Goal: Task Accomplishment & Management: Complete application form

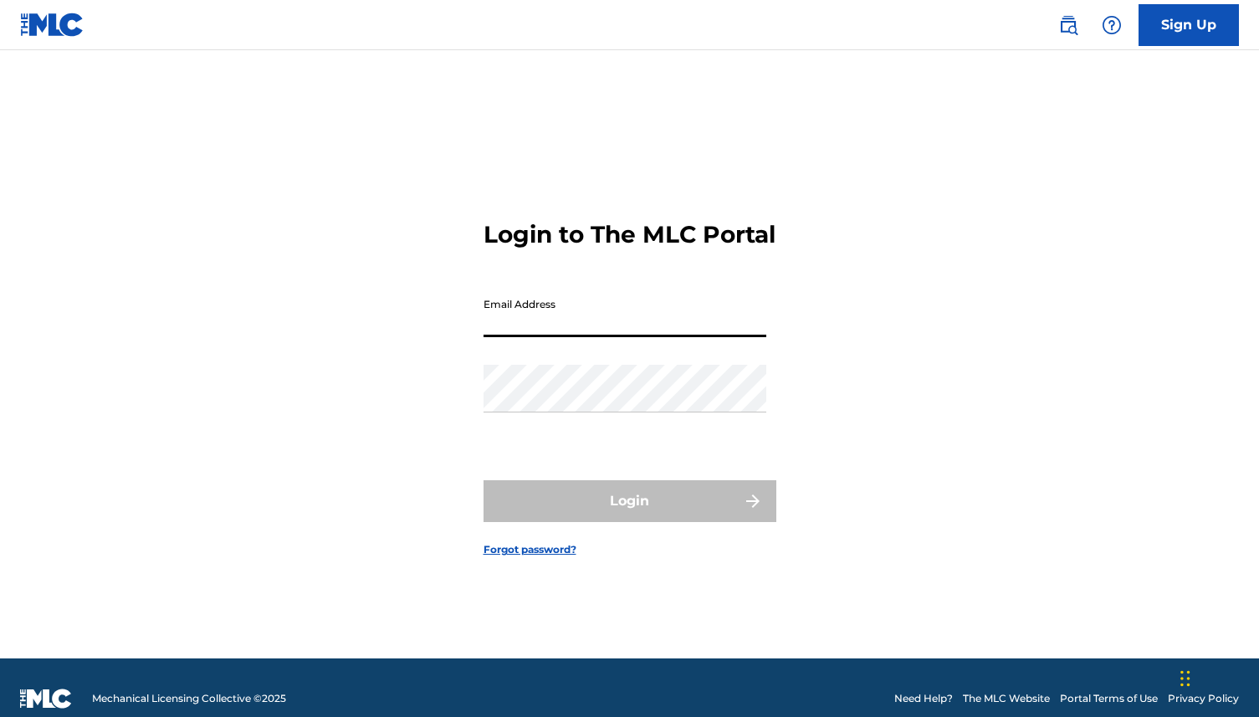
click at [559, 324] on input "Email Address" at bounding box center [624, 313] width 283 height 48
type input "[PERSON_NAME][EMAIL_ADDRESS][PERSON_NAME][DOMAIN_NAME]"
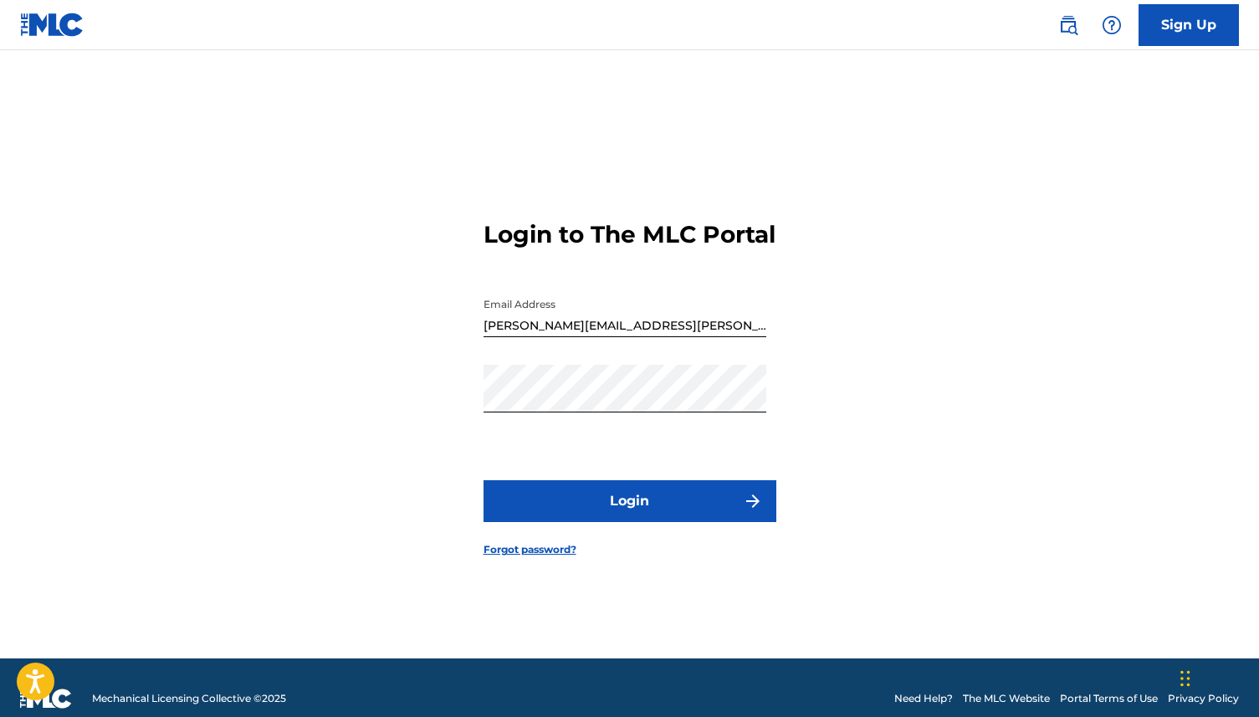
click at [637, 519] on button "Login" at bounding box center [629, 501] width 293 height 42
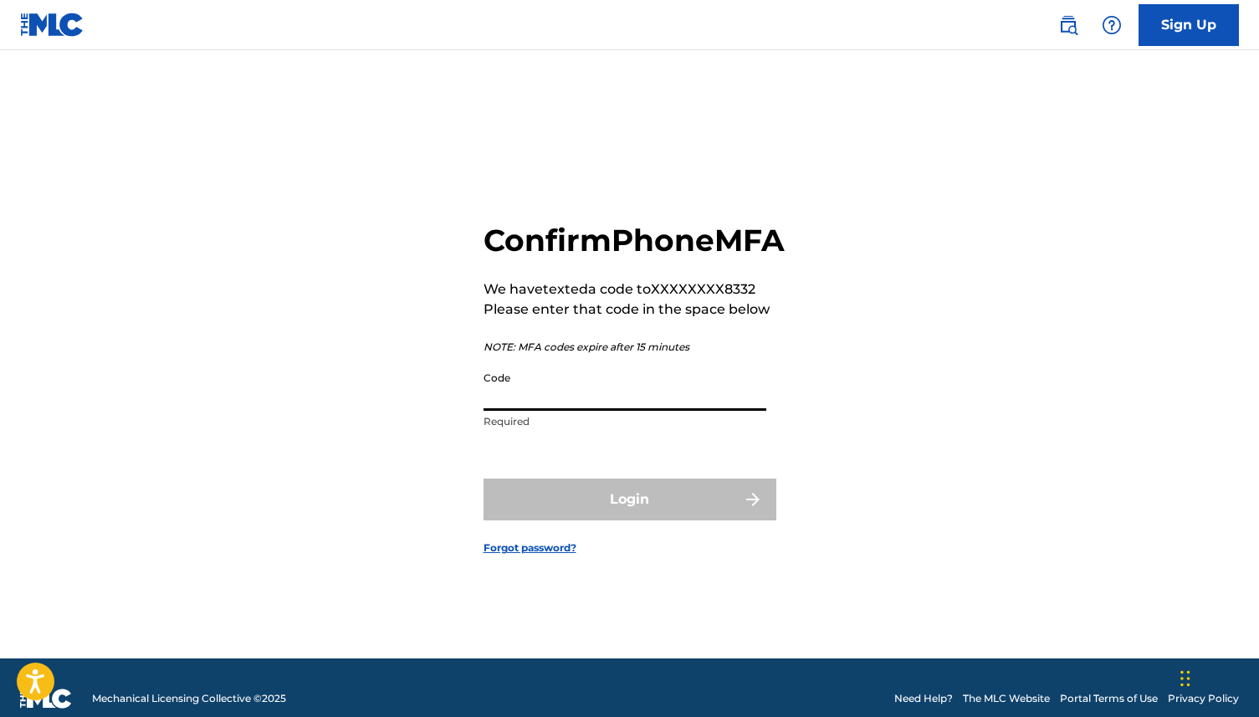
click at [563, 411] on input "Code" at bounding box center [624, 387] width 283 height 48
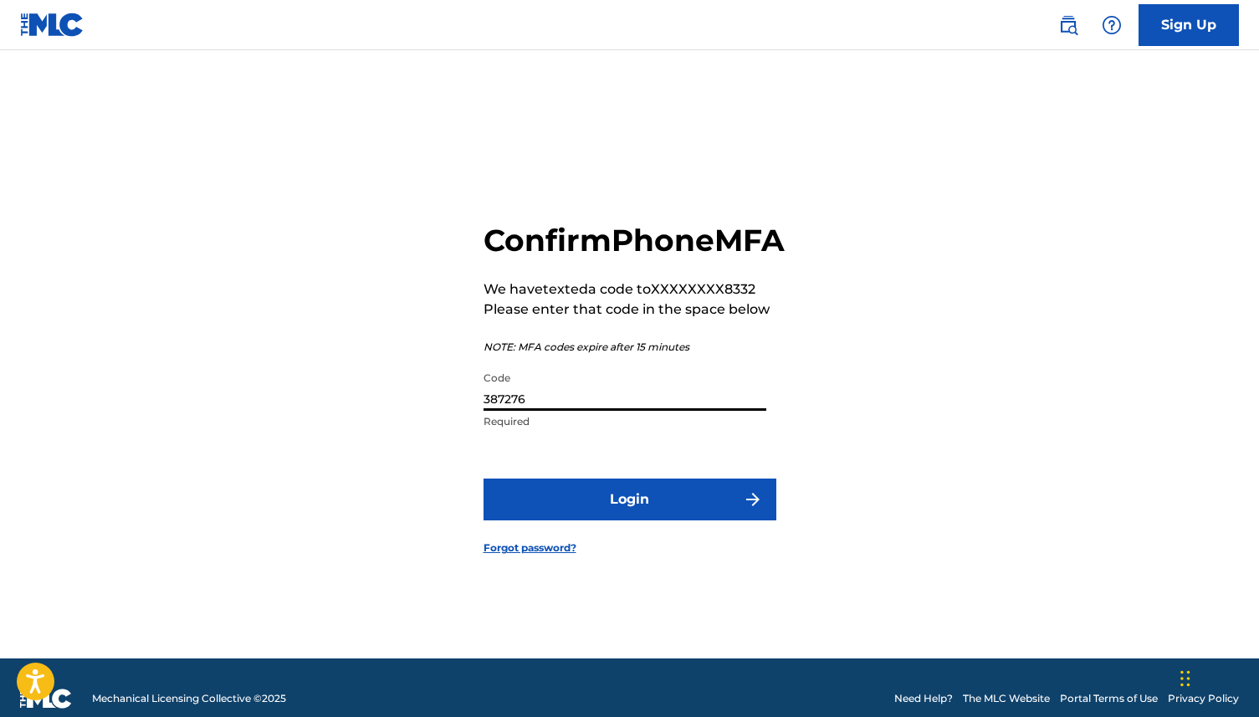
type input "387276"
click at [596, 520] on button "Login" at bounding box center [629, 499] width 293 height 42
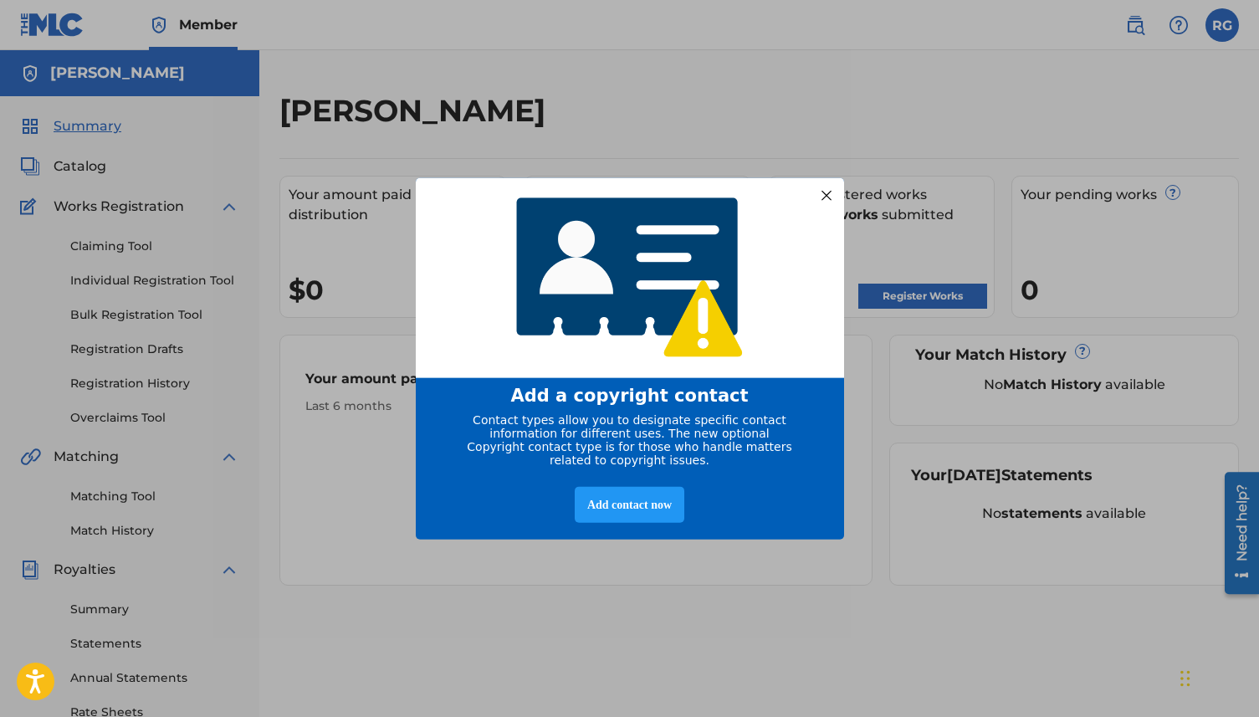
click at [825, 186] on div at bounding box center [825, 195] width 22 height 22
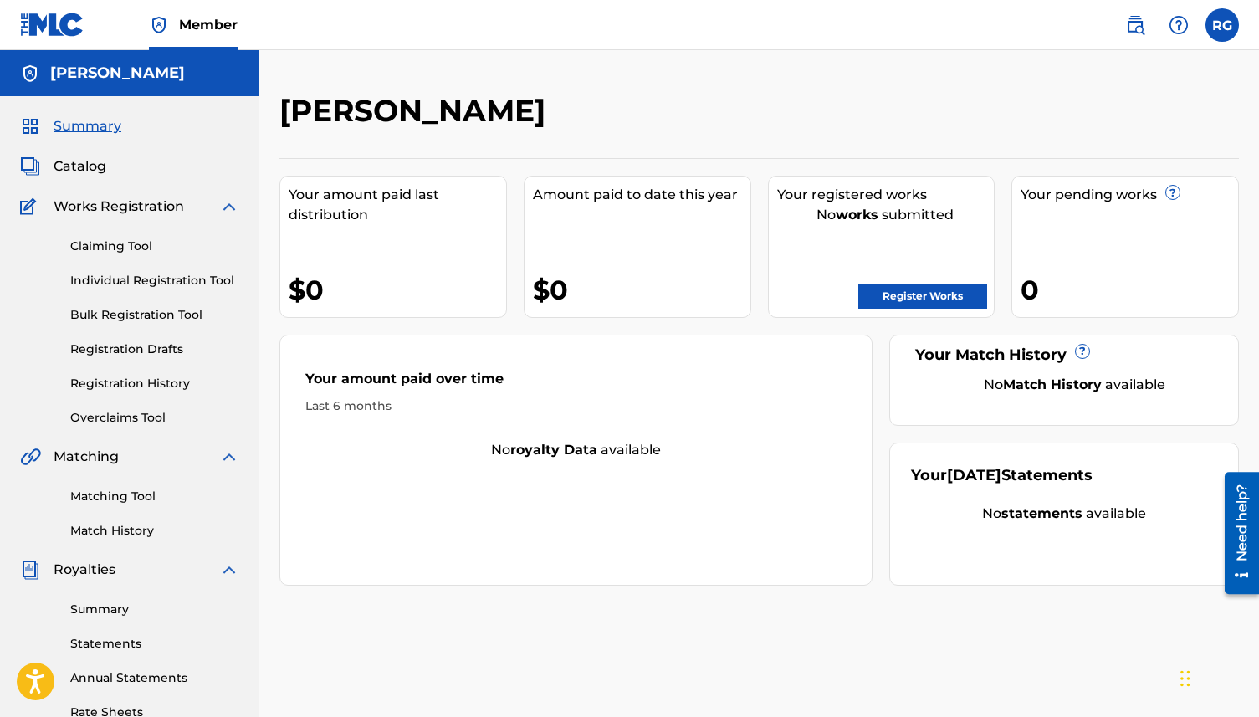
click at [901, 290] on link "Register Works" at bounding box center [922, 295] width 129 height 25
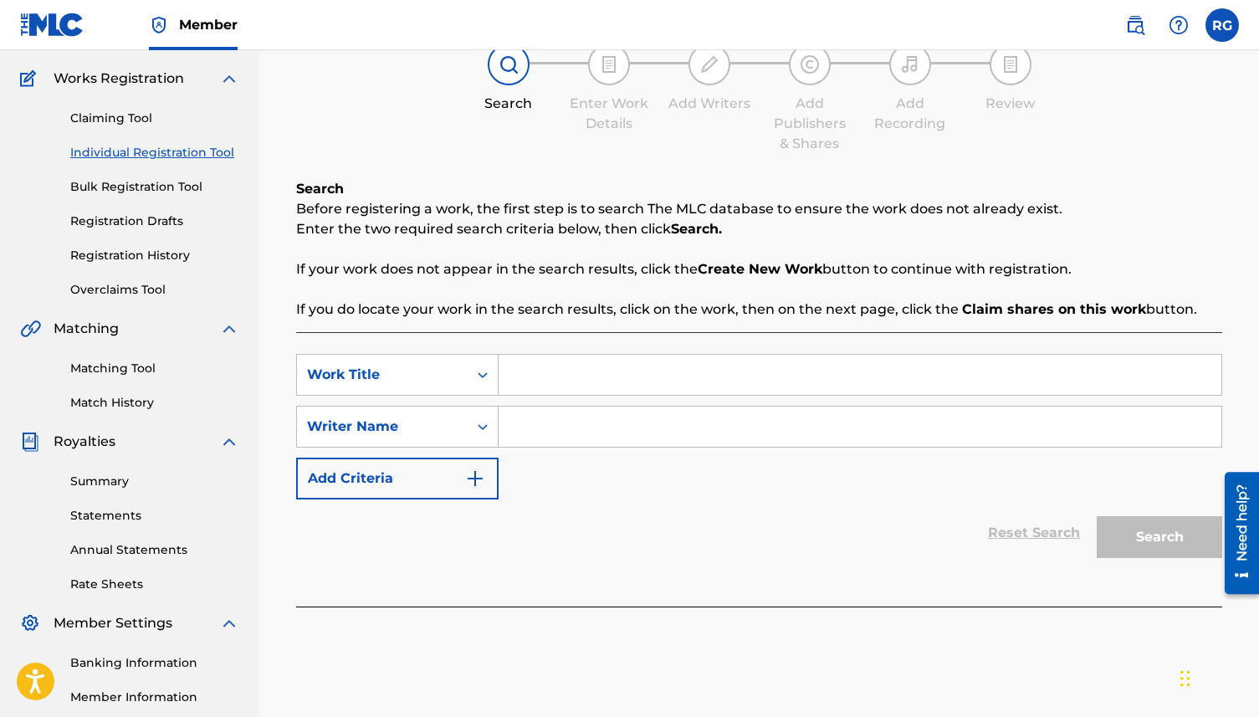
scroll to position [130, 0]
click at [484, 371] on icon "Search Form" at bounding box center [482, 373] width 10 height 6
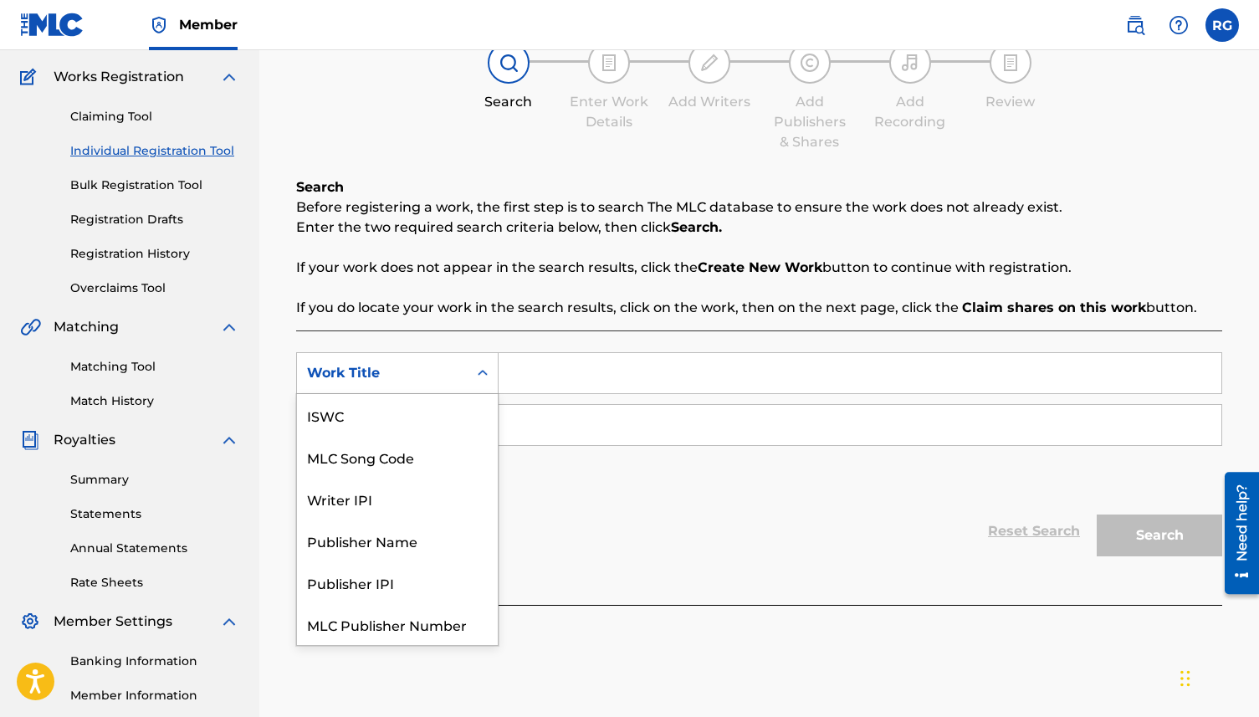
scroll to position [42, 0]
click at [549, 376] on input "Search Form" at bounding box center [859, 373] width 723 height 40
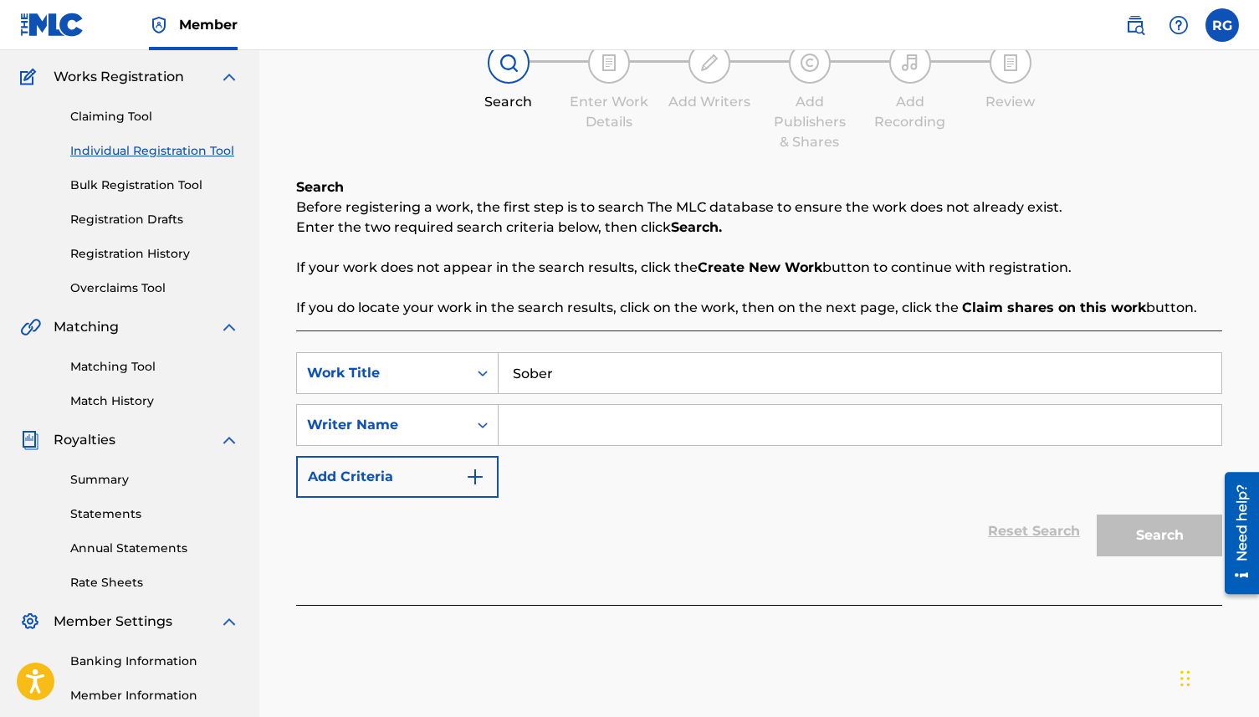
type input "Sober"
click at [543, 432] on input "Search Form" at bounding box center [859, 425] width 723 height 40
type input "[PERSON_NAME]"
click at [1119, 534] on button "Search" at bounding box center [1158, 535] width 125 height 42
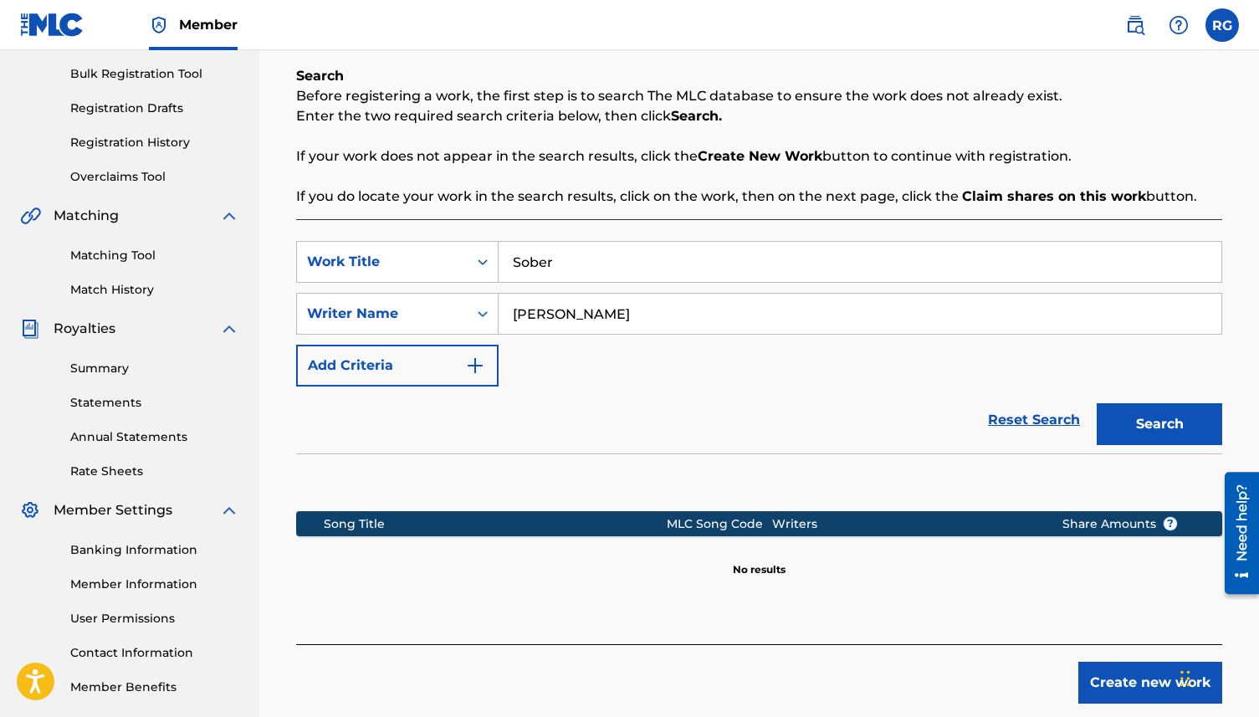
scroll to position [324, 0]
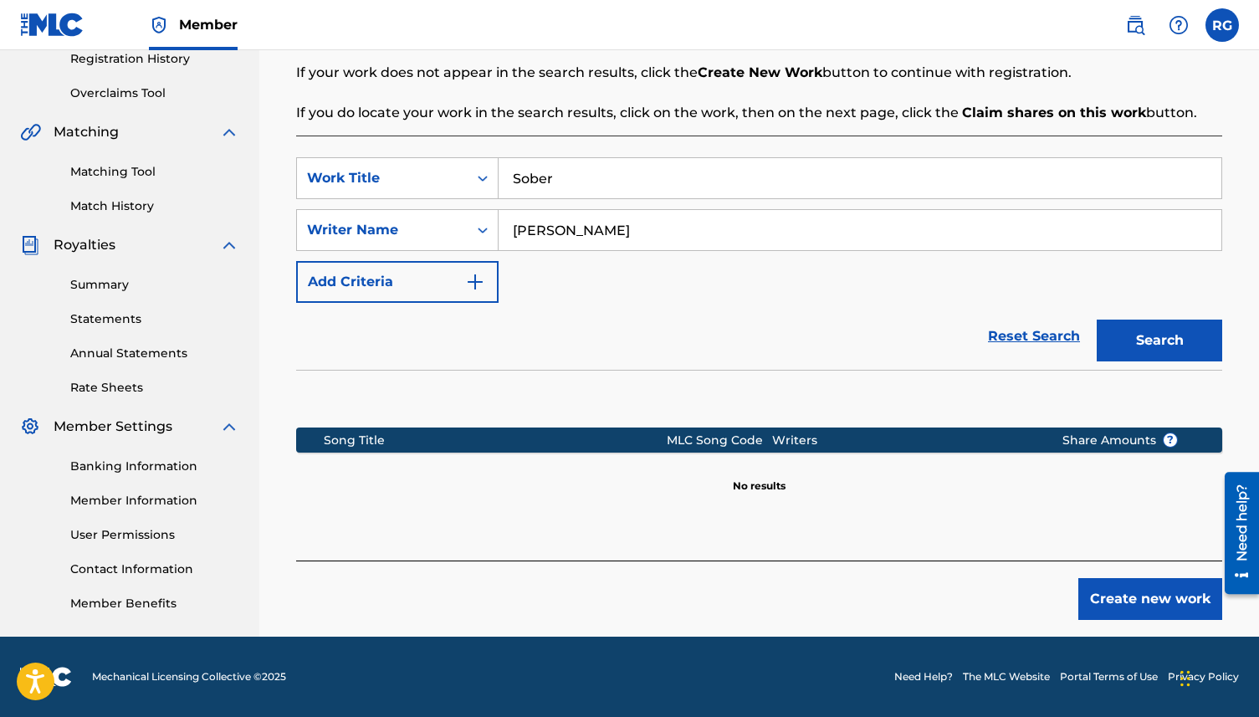
click at [1103, 593] on button "Create new work" at bounding box center [1150, 599] width 144 height 42
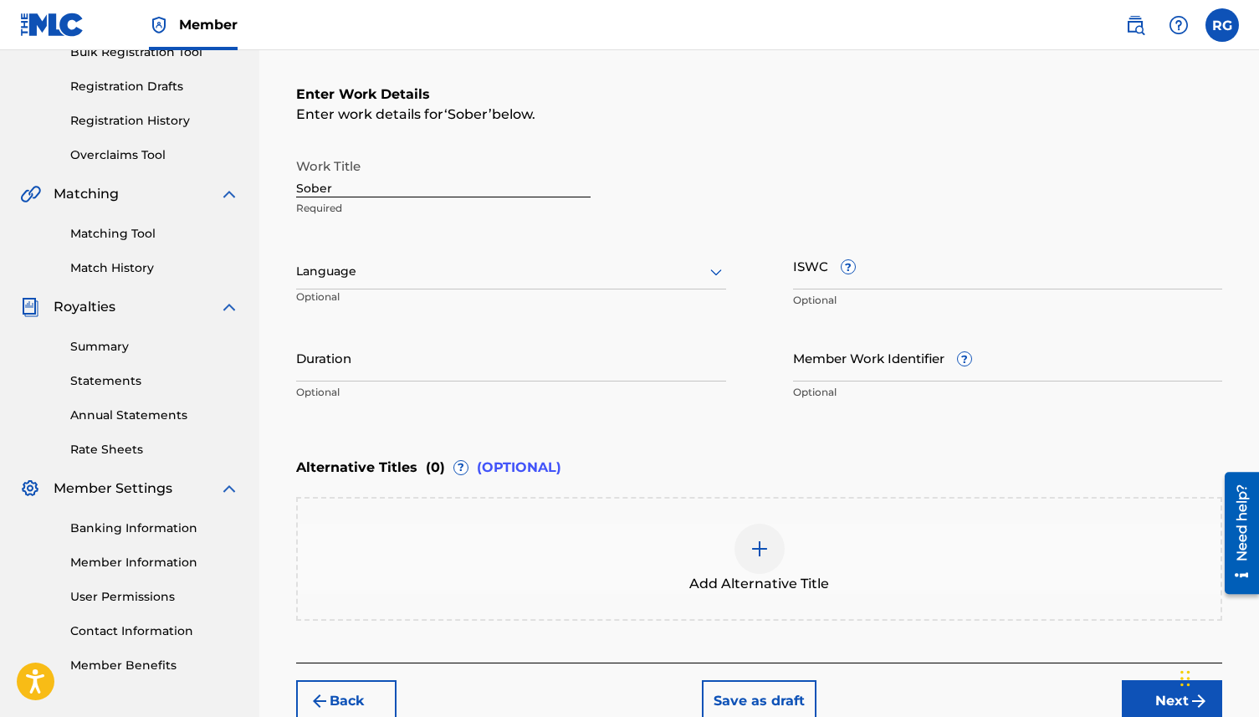
scroll to position [333, 0]
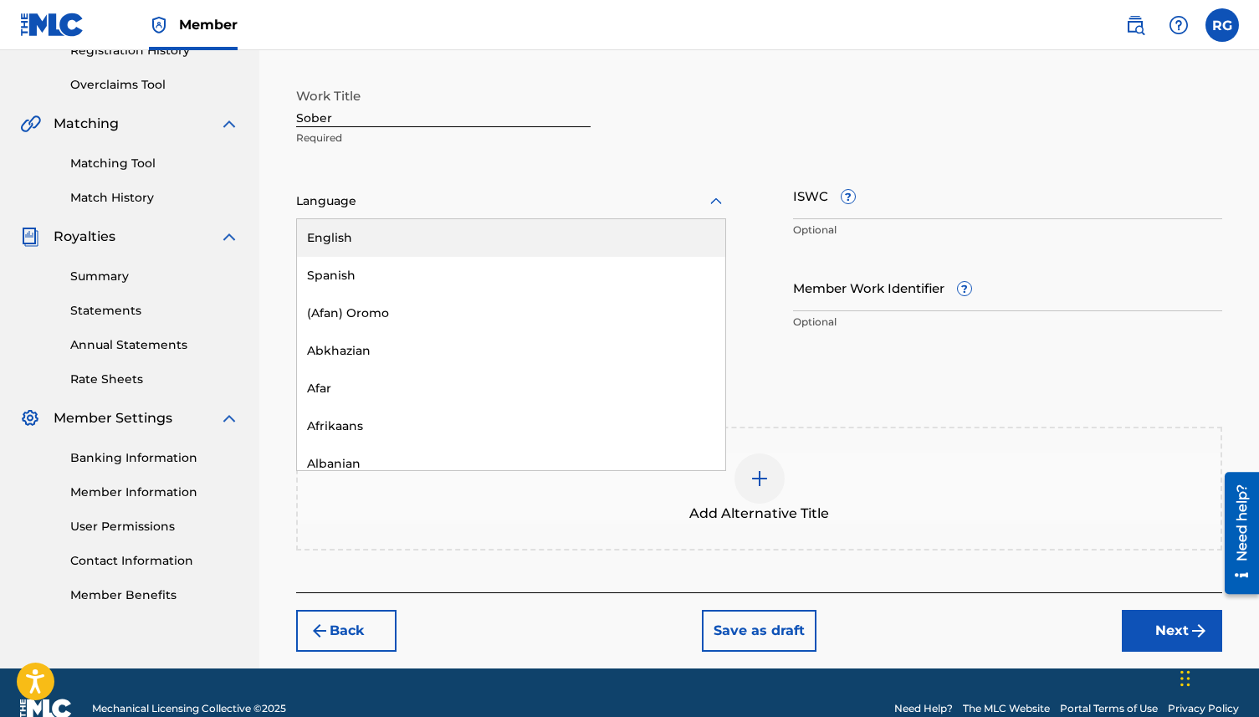
click at [723, 200] on icon at bounding box center [716, 201] width 20 height 20
click at [406, 225] on div "English" at bounding box center [511, 238] width 428 height 38
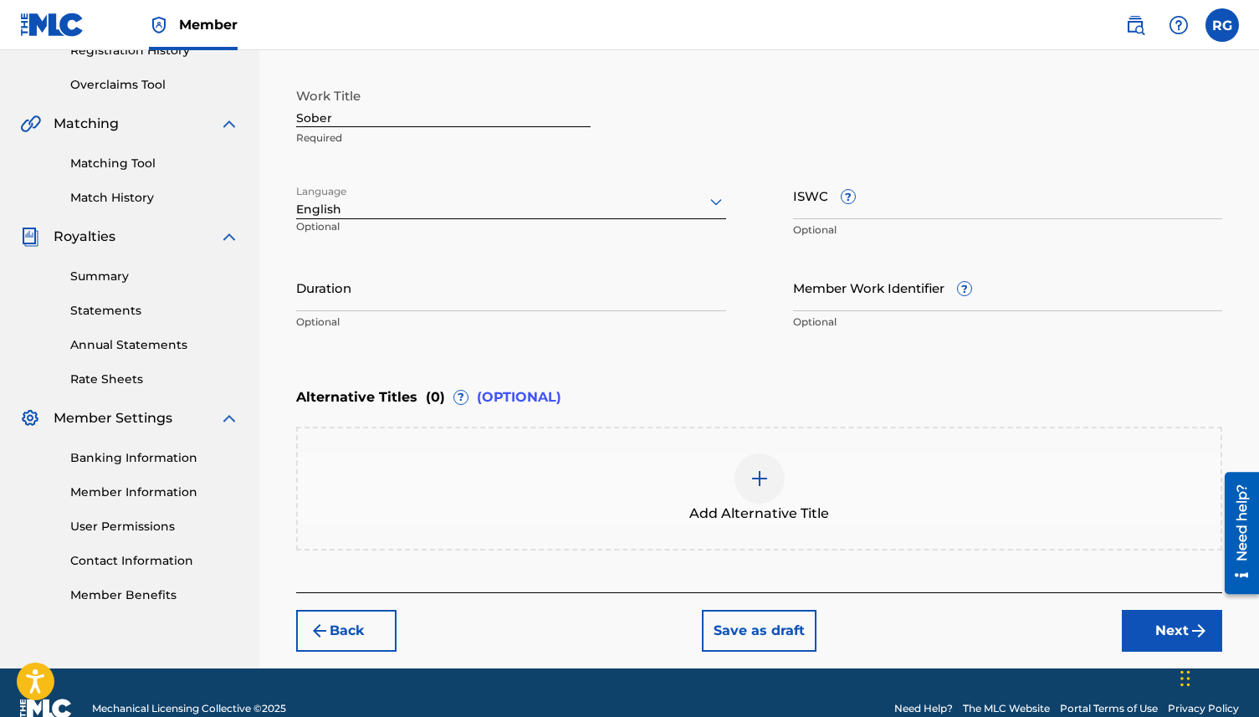
click at [889, 196] on input "ISWC ?" at bounding box center [1008, 195] width 430 height 48
paste input "T-332.250.091-0"
type input "T-332.250.091-0"
click at [640, 283] on input "Duration" at bounding box center [511, 287] width 430 height 48
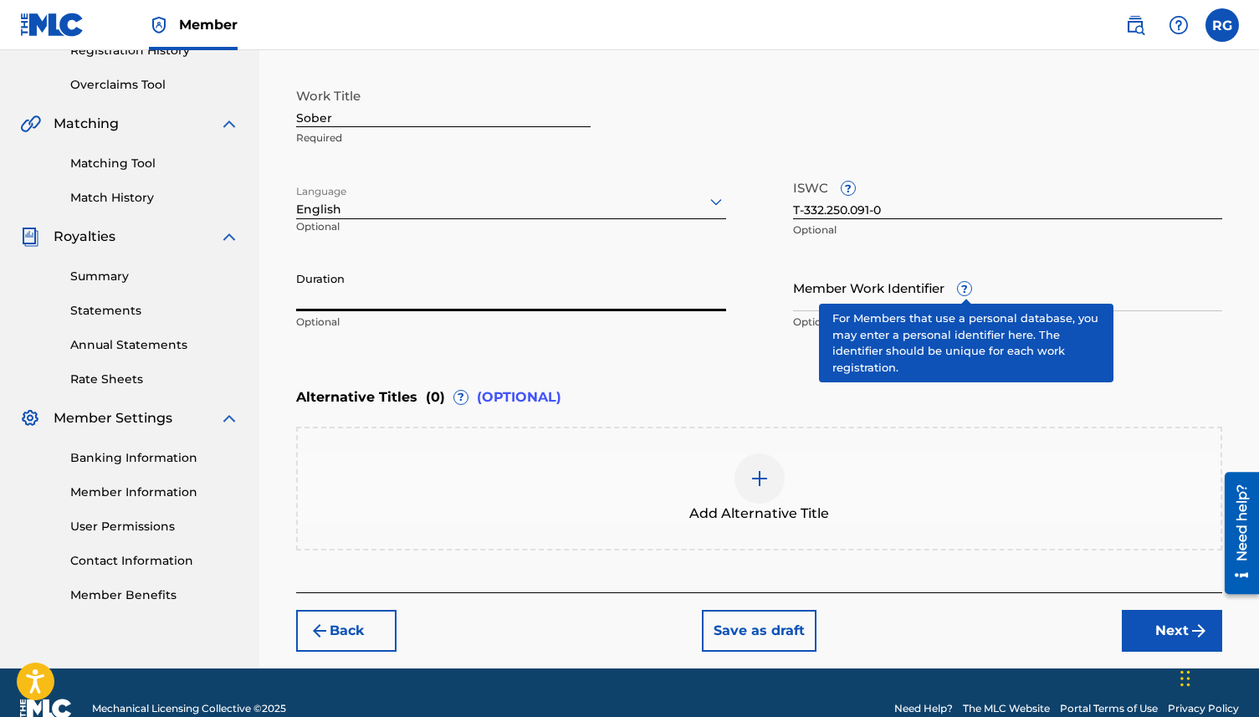
click at [966, 289] on span "?" at bounding box center [963, 288] width 13 height 13
click at [966, 289] on input "Member Work Identifier ?" at bounding box center [1008, 287] width 430 height 48
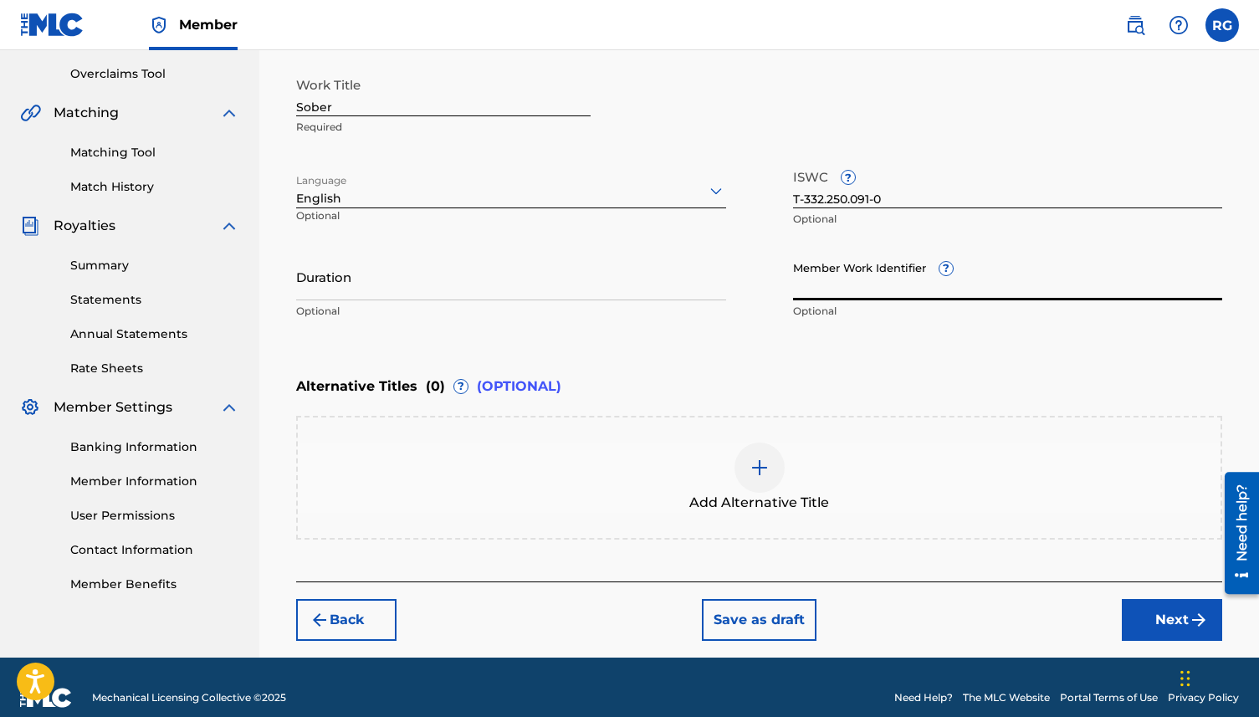
scroll to position [364, 0]
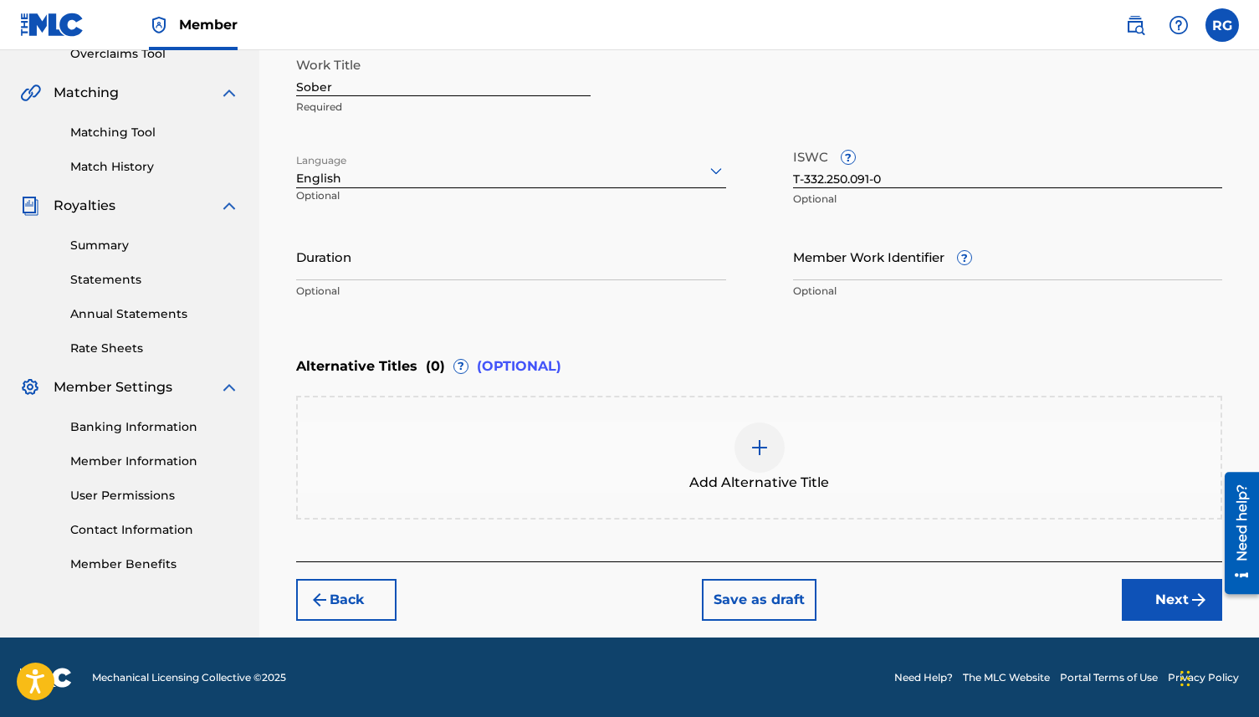
click at [1149, 598] on button "Next" at bounding box center [1171, 600] width 100 height 42
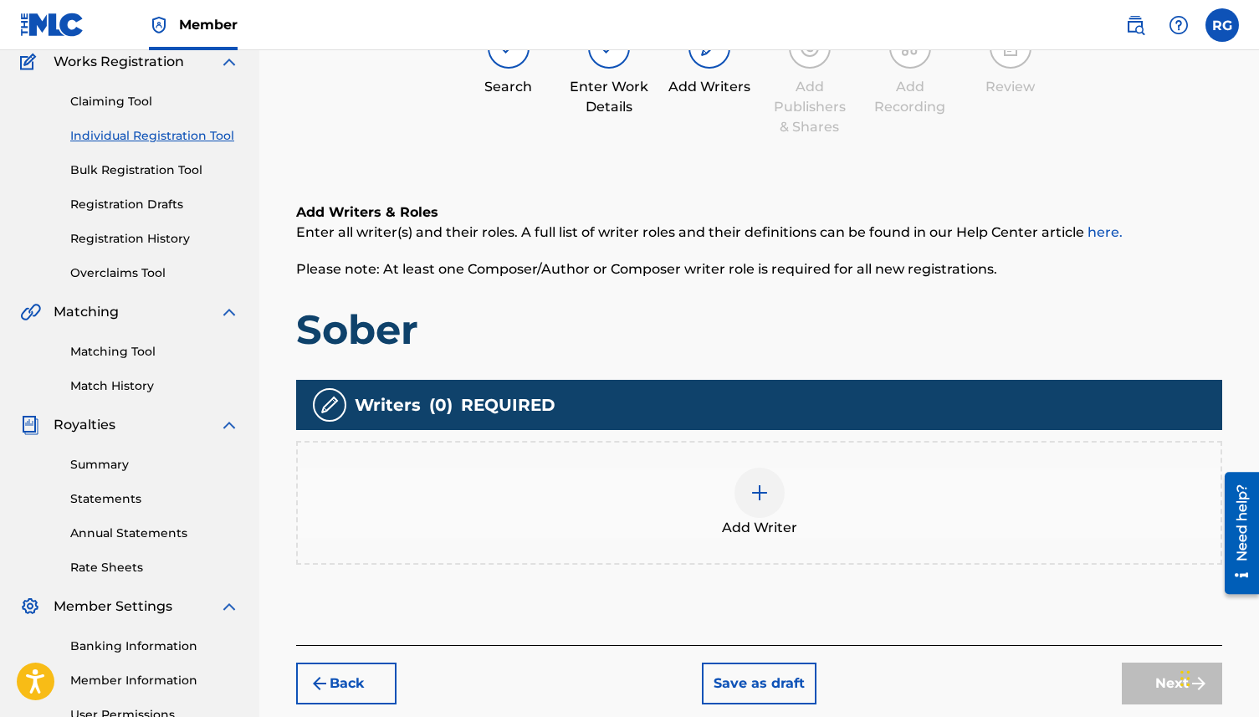
scroll to position [75, 0]
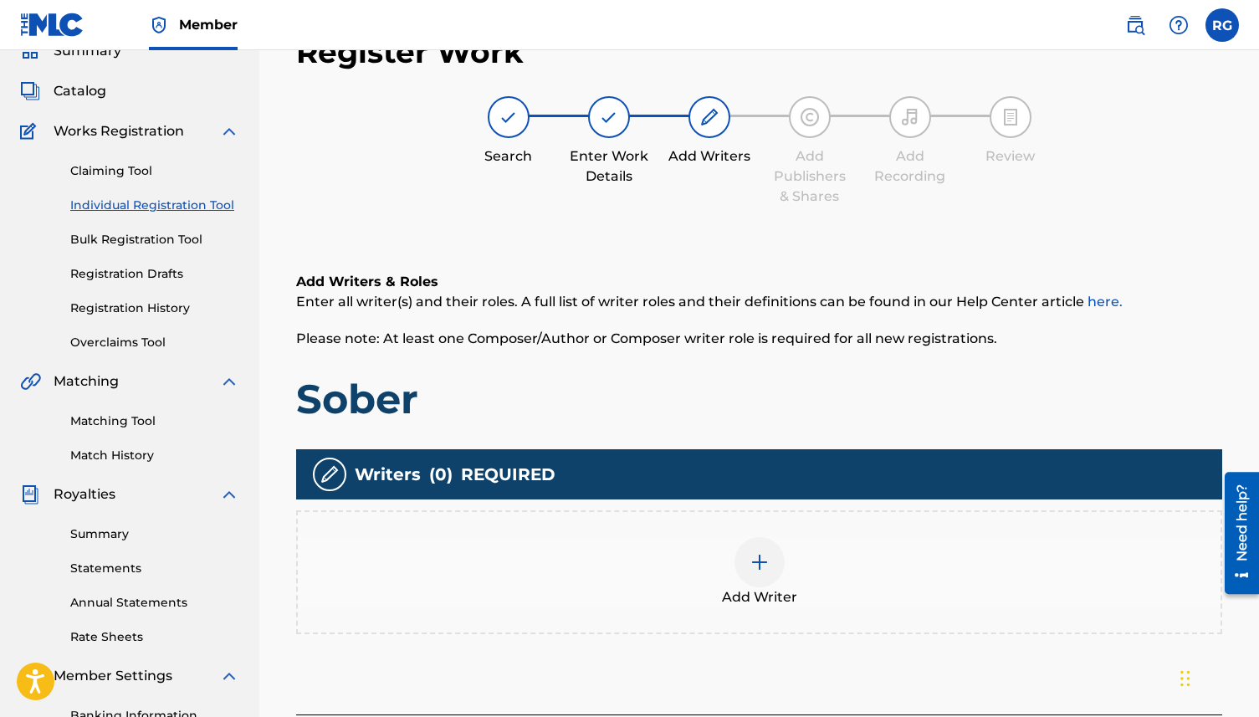
click at [760, 565] on img at bounding box center [759, 562] width 20 height 20
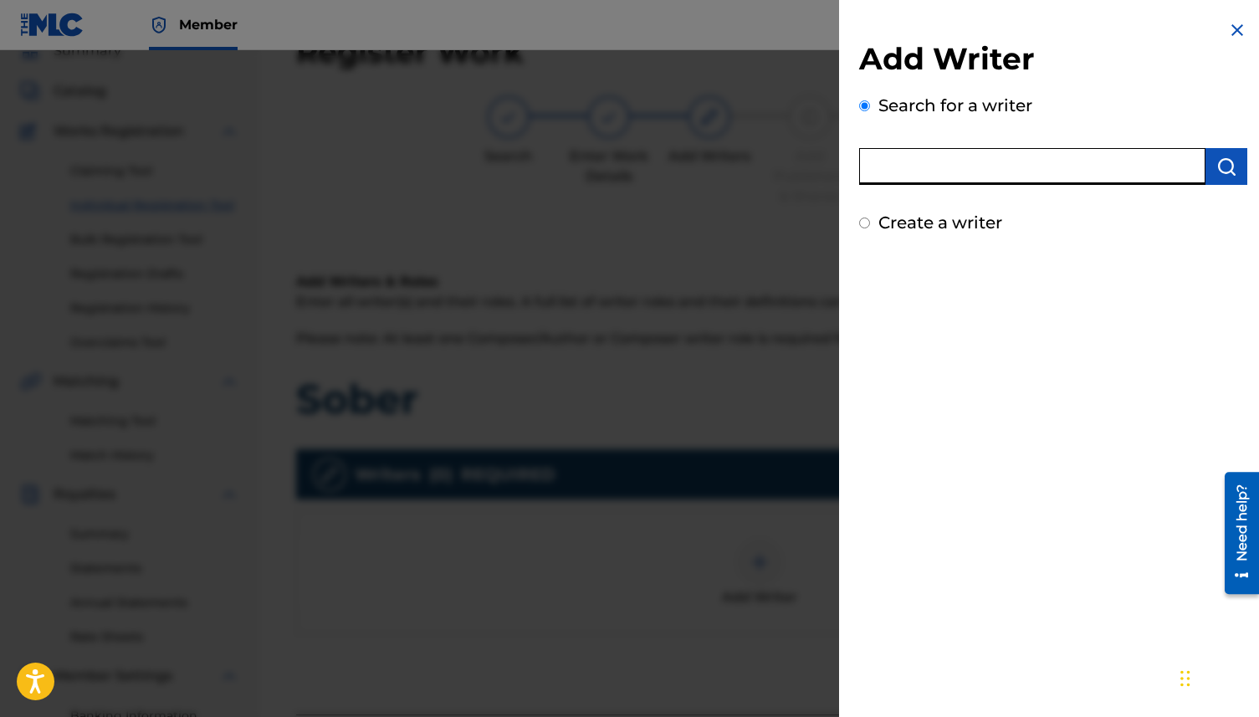
click at [886, 181] on input "text" at bounding box center [1032, 166] width 346 height 37
type input "[PERSON_NAME]"
click at [1223, 165] on img "submit" at bounding box center [1226, 166] width 20 height 20
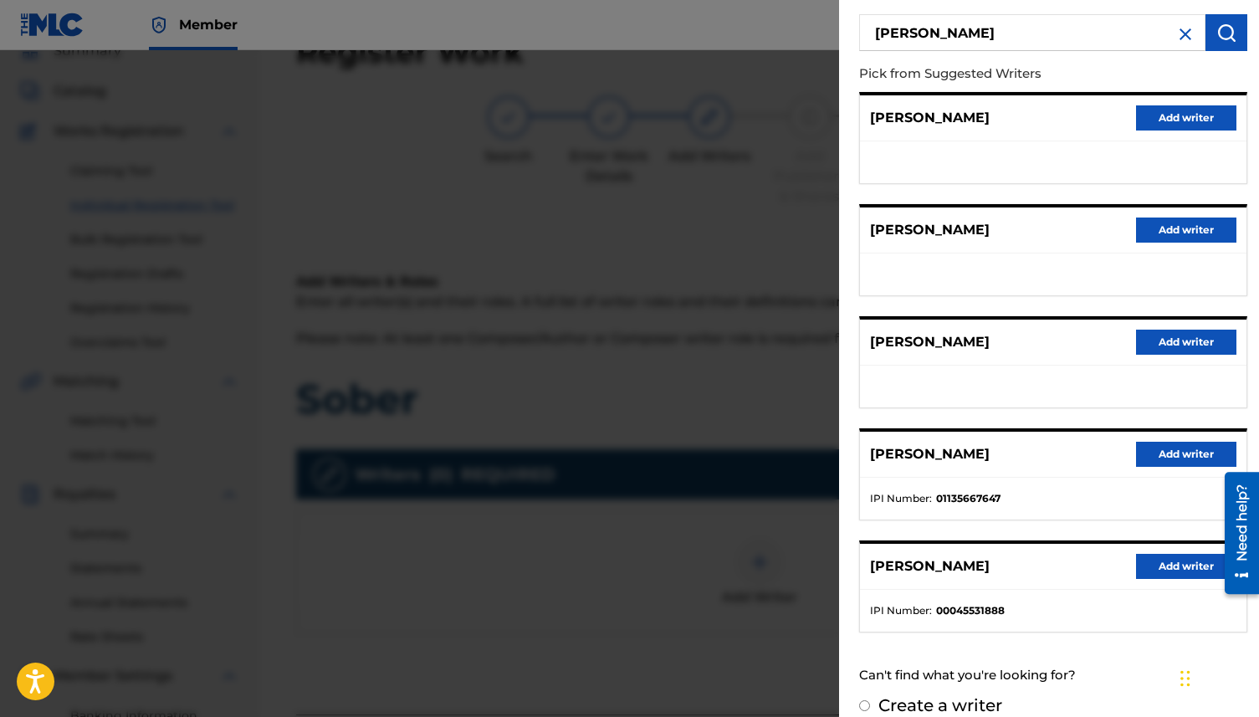
scroll to position [155, 0]
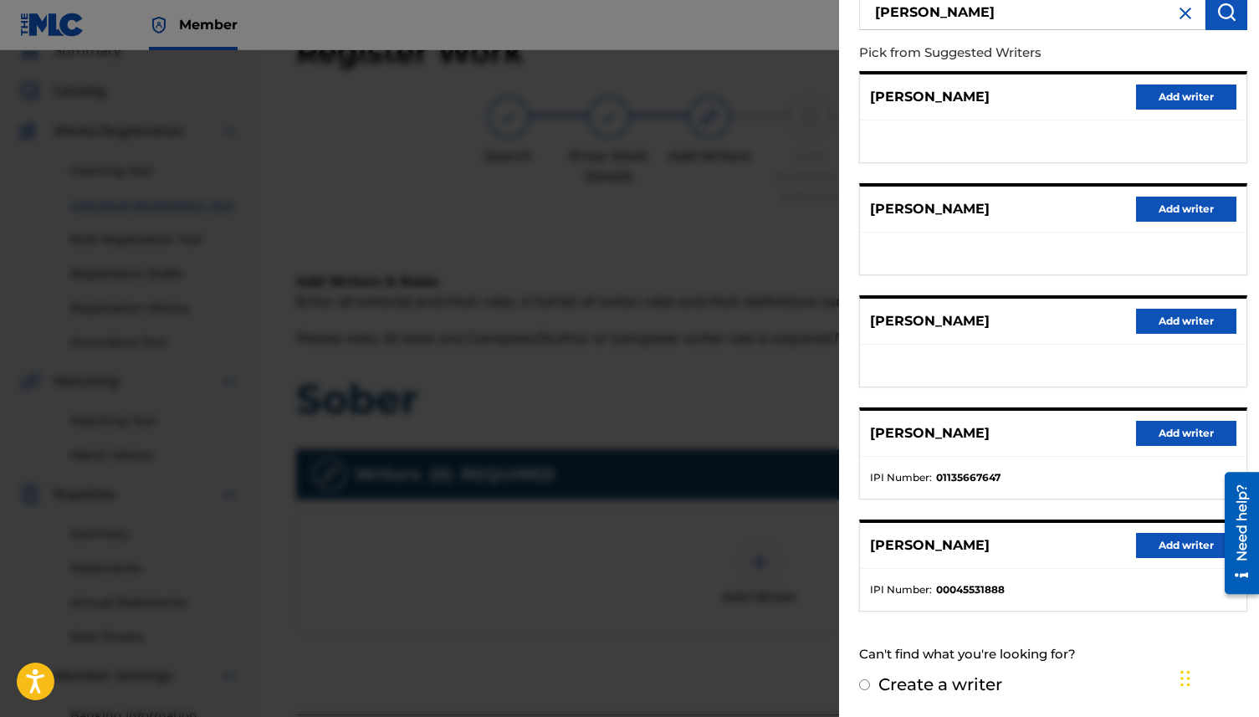
click at [1202, 431] on button "Add writer" at bounding box center [1186, 433] width 100 height 25
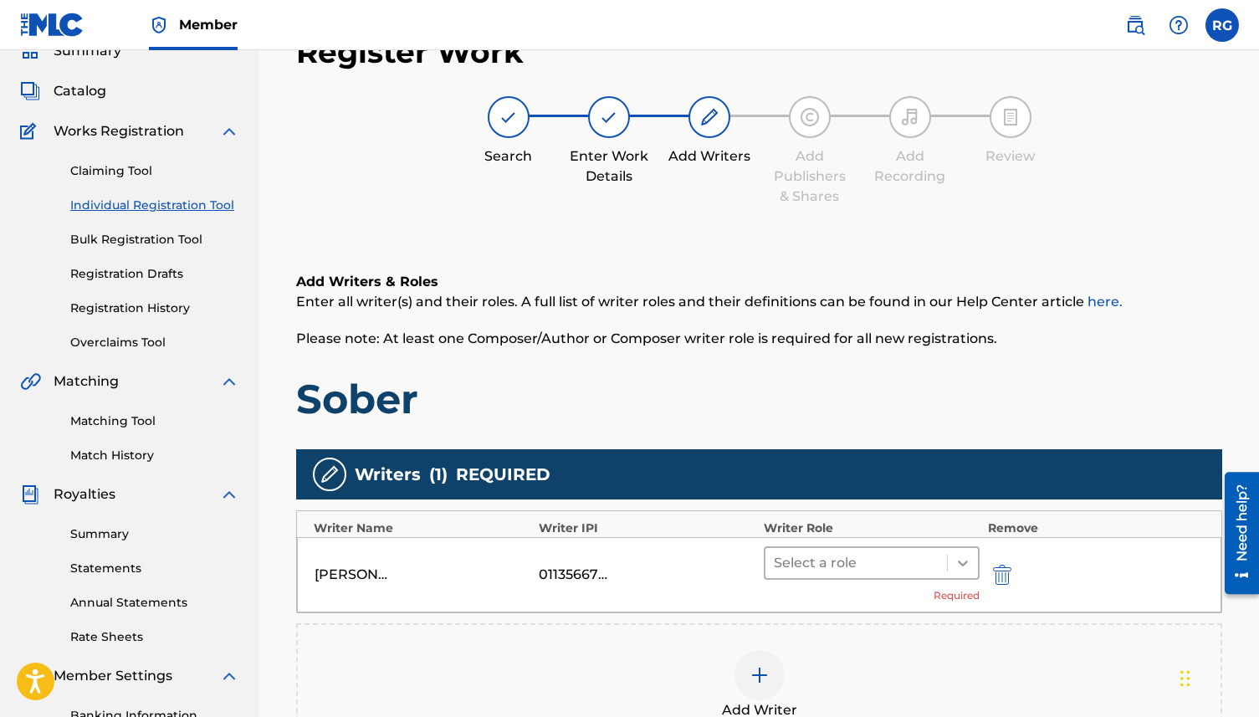
click at [947, 561] on div at bounding box center [962, 563] width 30 height 30
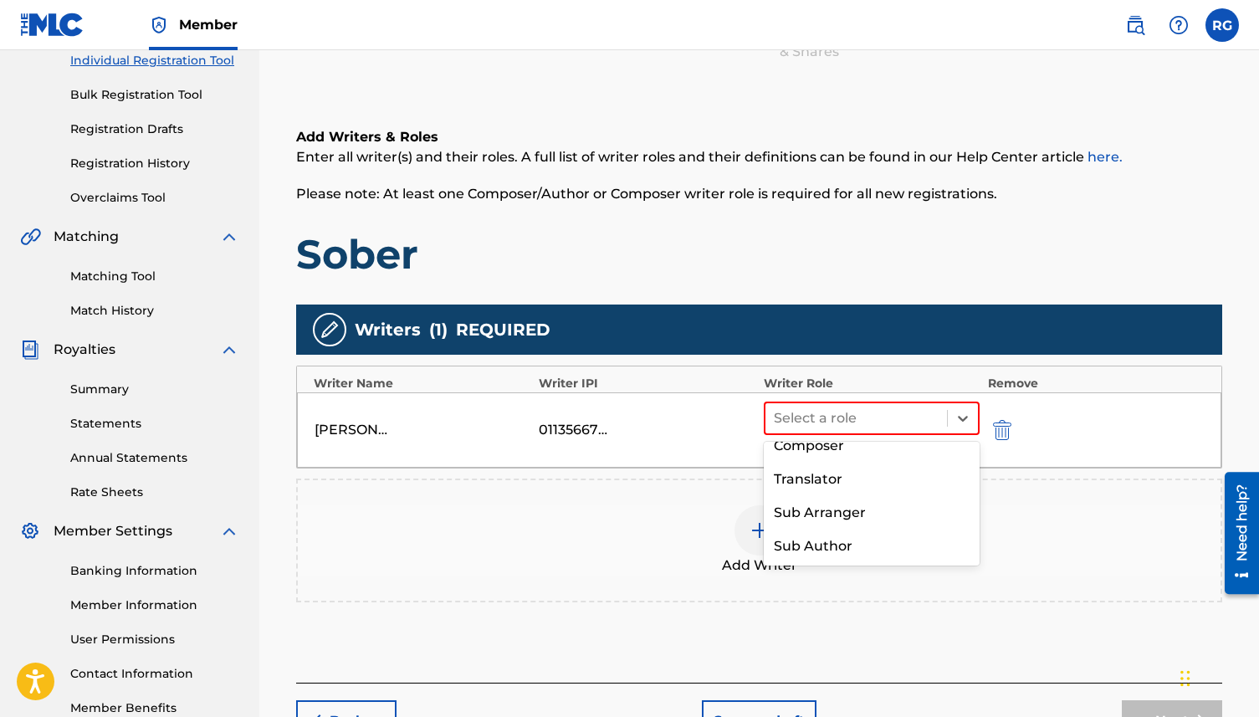
scroll to position [0, 0]
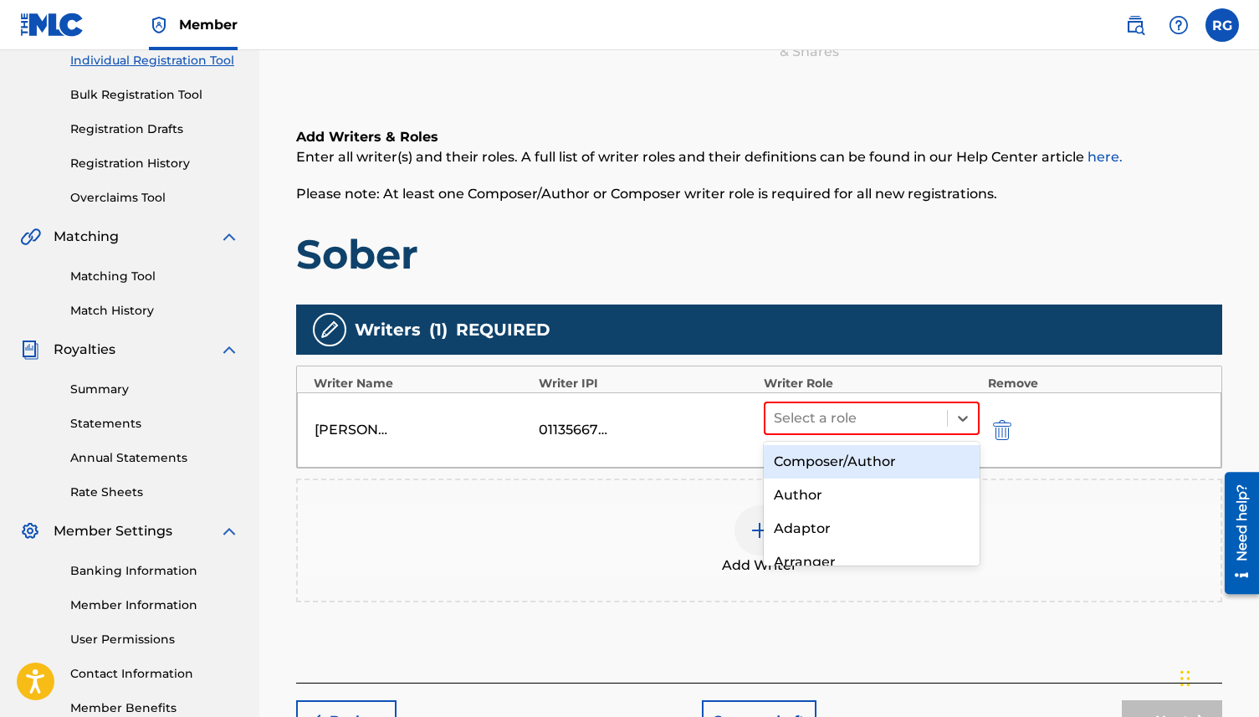
click at [822, 457] on div "Composer/Author" at bounding box center [871, 461] width 216 height 33
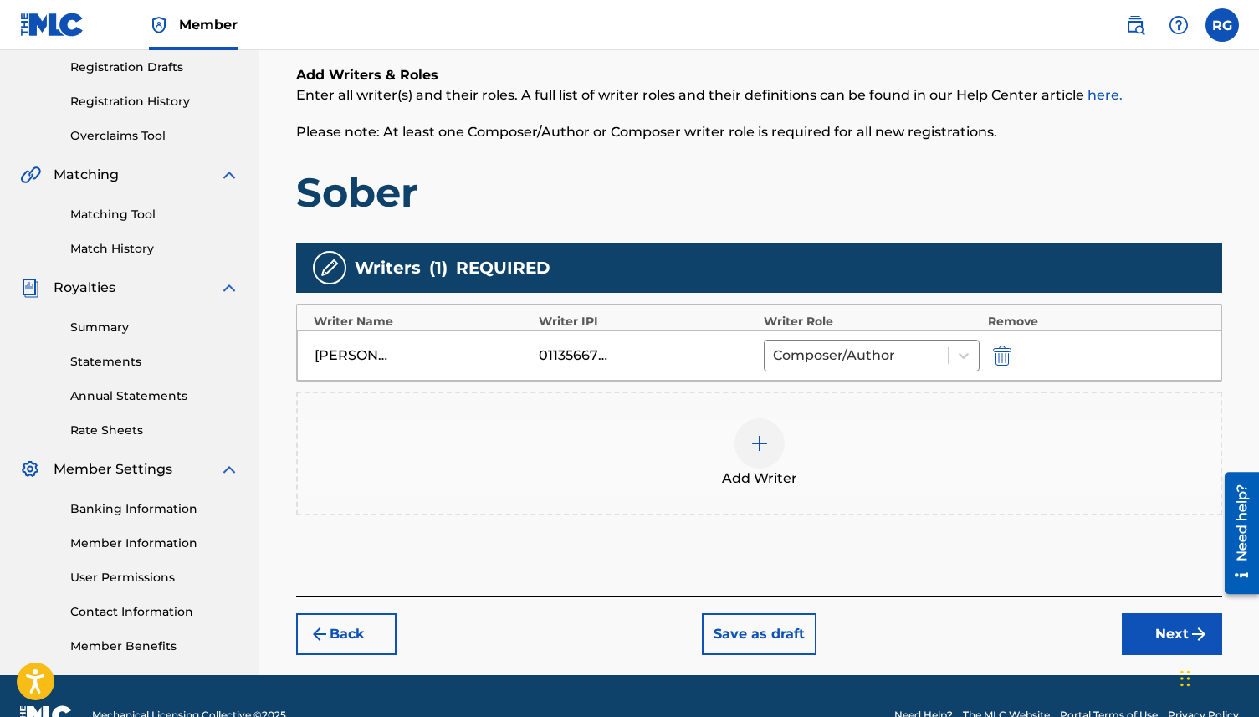
scroll to position [320, 0]
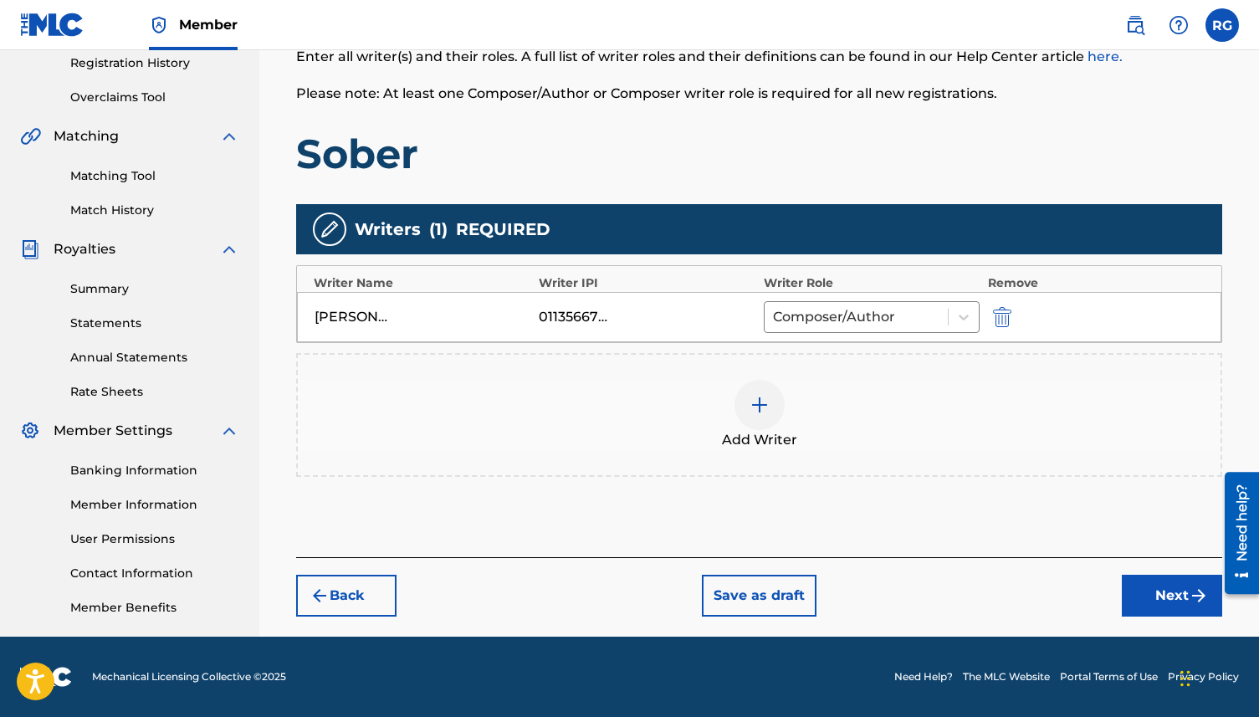
click at [1158, 597] on button "Next" at bounding box center [1171, 595] width 100 height 42
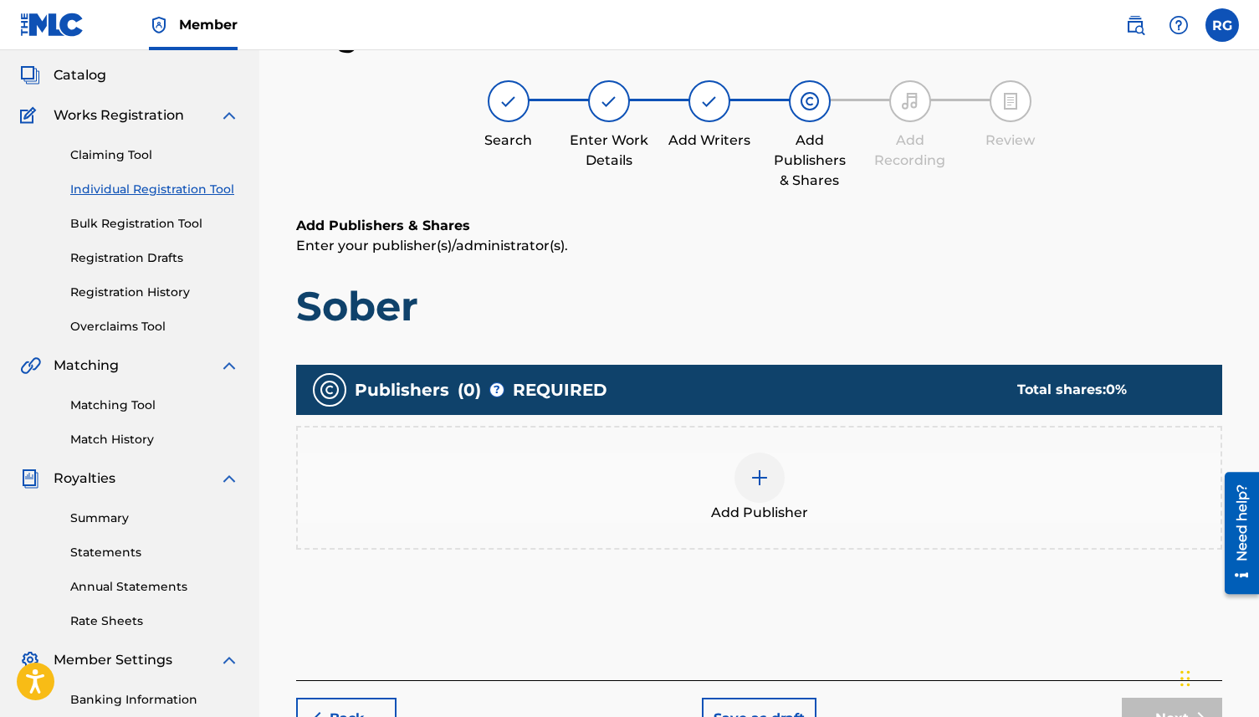
scroll to position [75, 0]
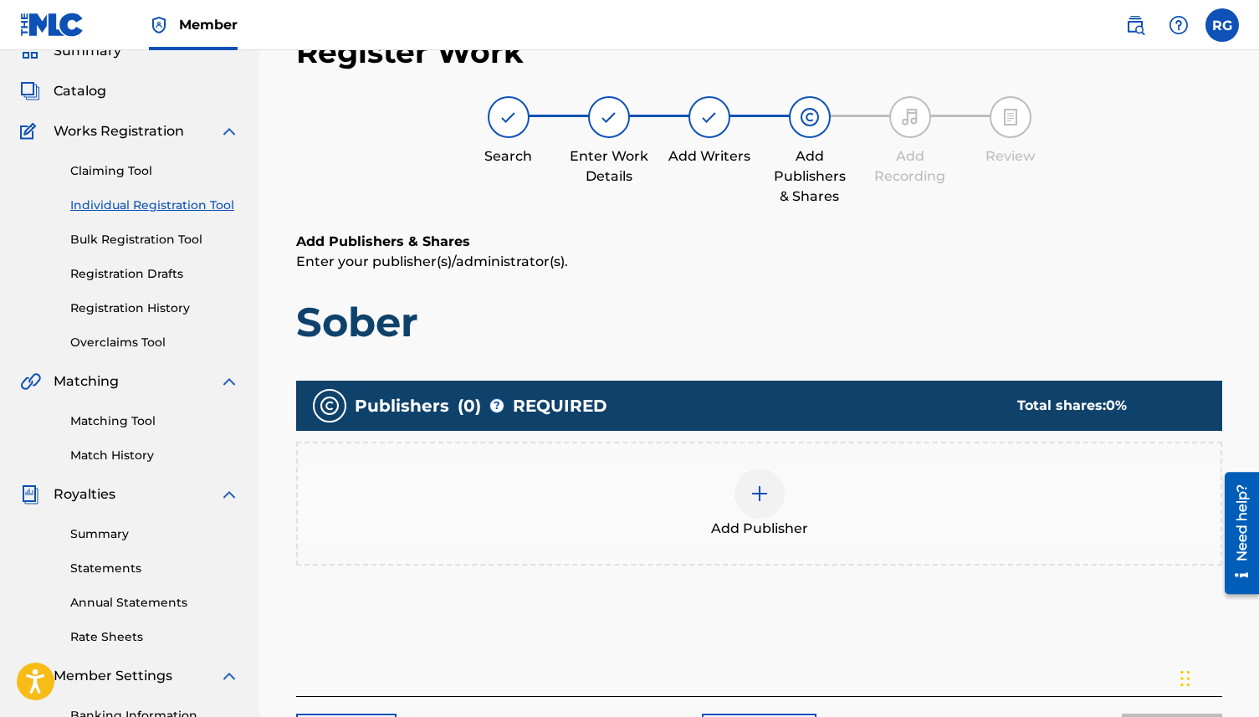
click at [746, 511] on div at bounding box center [759, 493] width 50 height 50
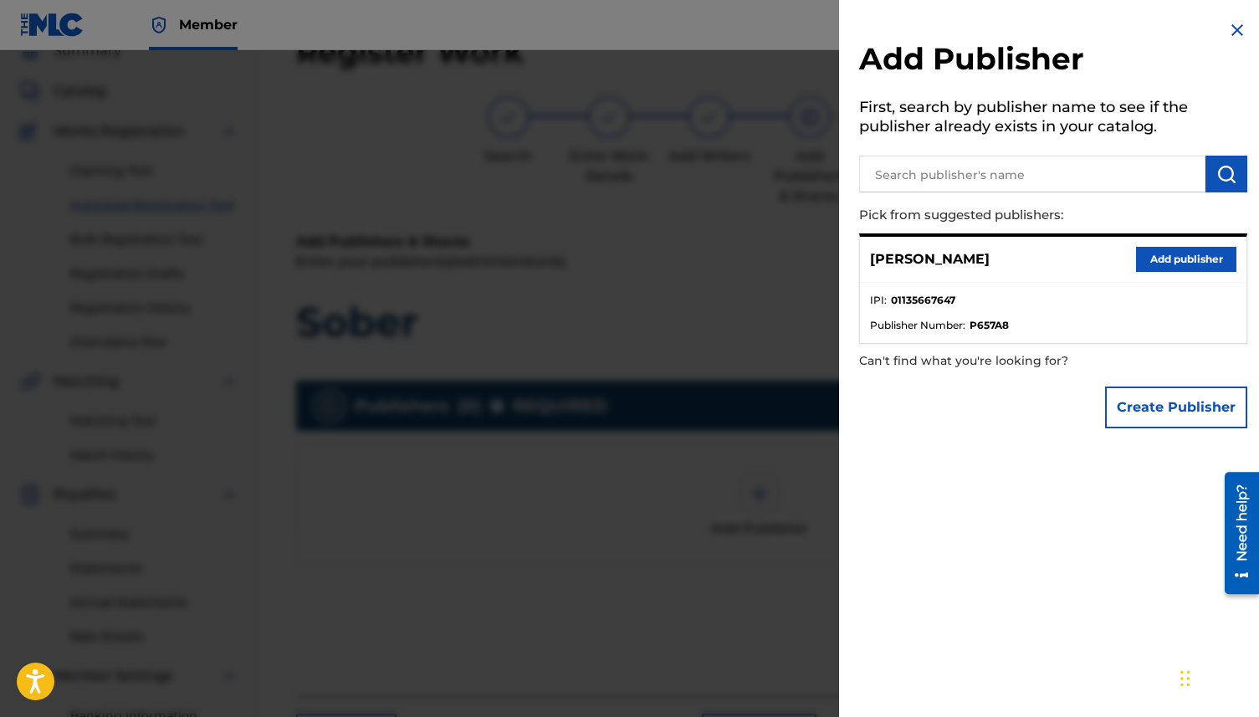
click at [918, 173] on input "text" at bounding box center [1032, 174] width 346 height 37
type input "[PERSON_NAME] Music"
click at [1216, 174] on img "submit" at bounding box center [1226, 174] width 20 height 20
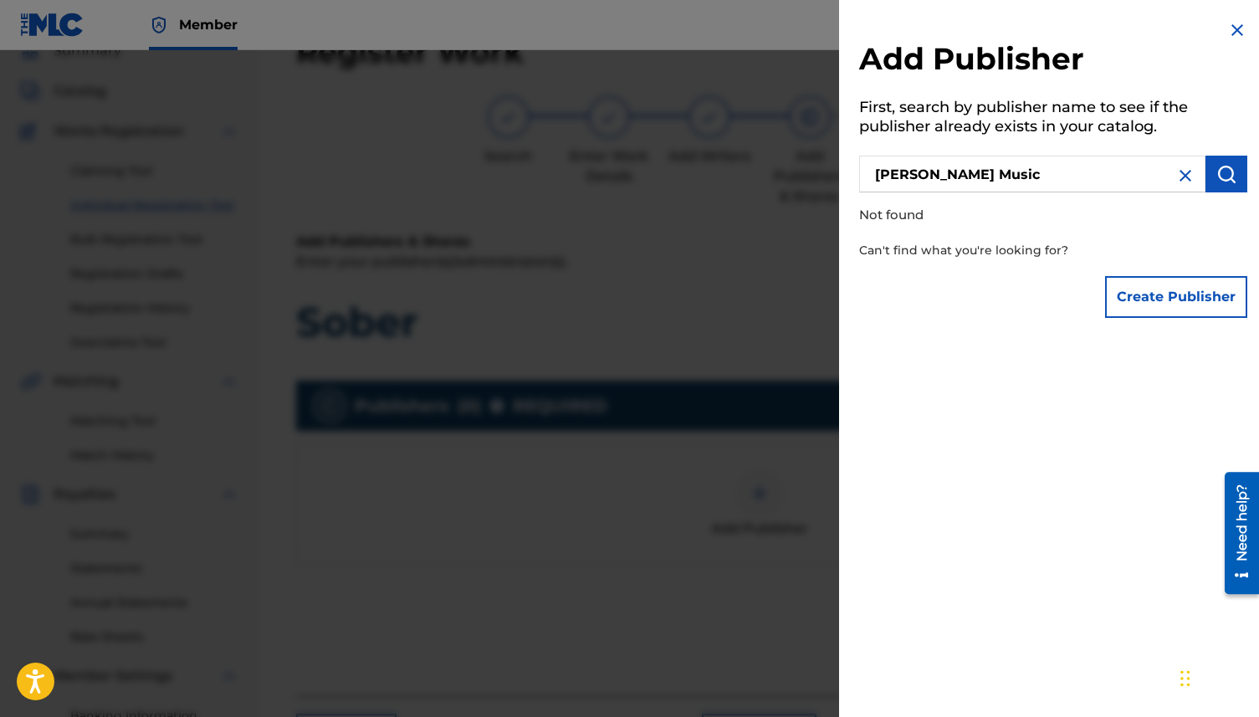
click at [1140, 287] on button "Create Publisher" at bounding box center [1176, 297] width 142 height 42
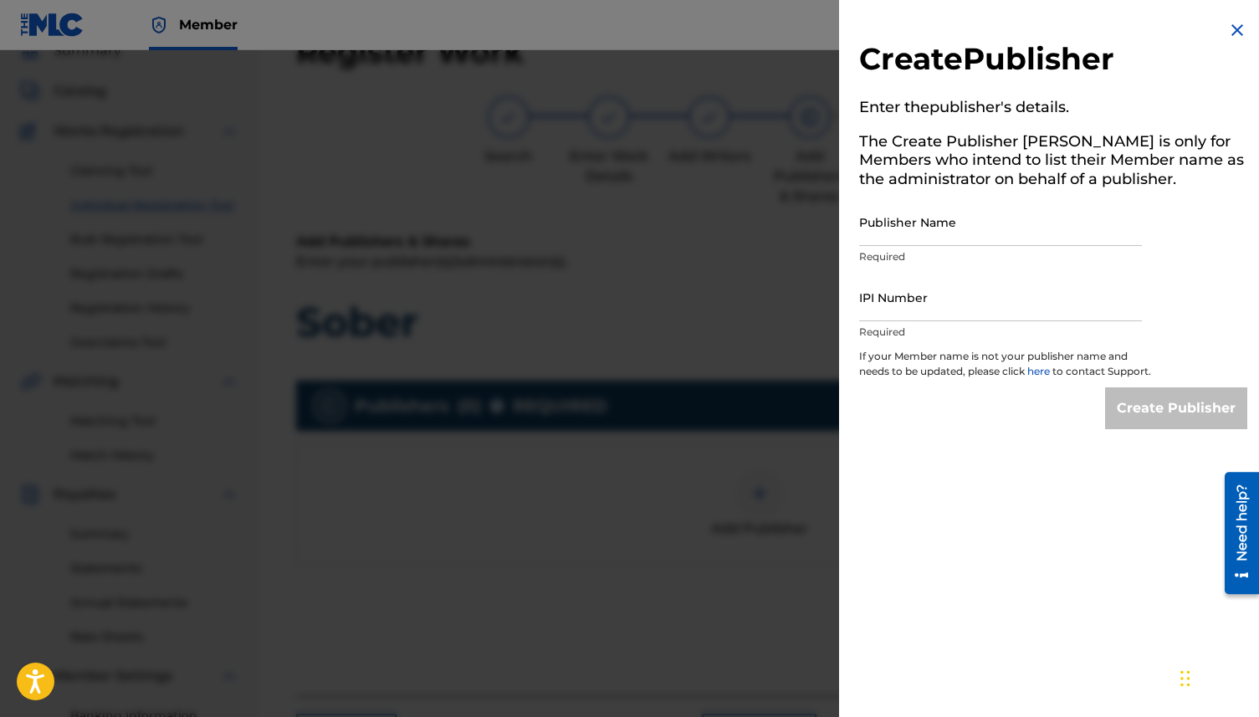
click at [926, 236] on input "Publisher Name" at bounding box center [1000, 222] width 283 height 48
type input "[PERSON_NAME] Music"
click at [884, 291] on input "IPI Number" at bounding box center [1000, 297] width 283 height 48
paste input "01223705487"
type input "01223705487"
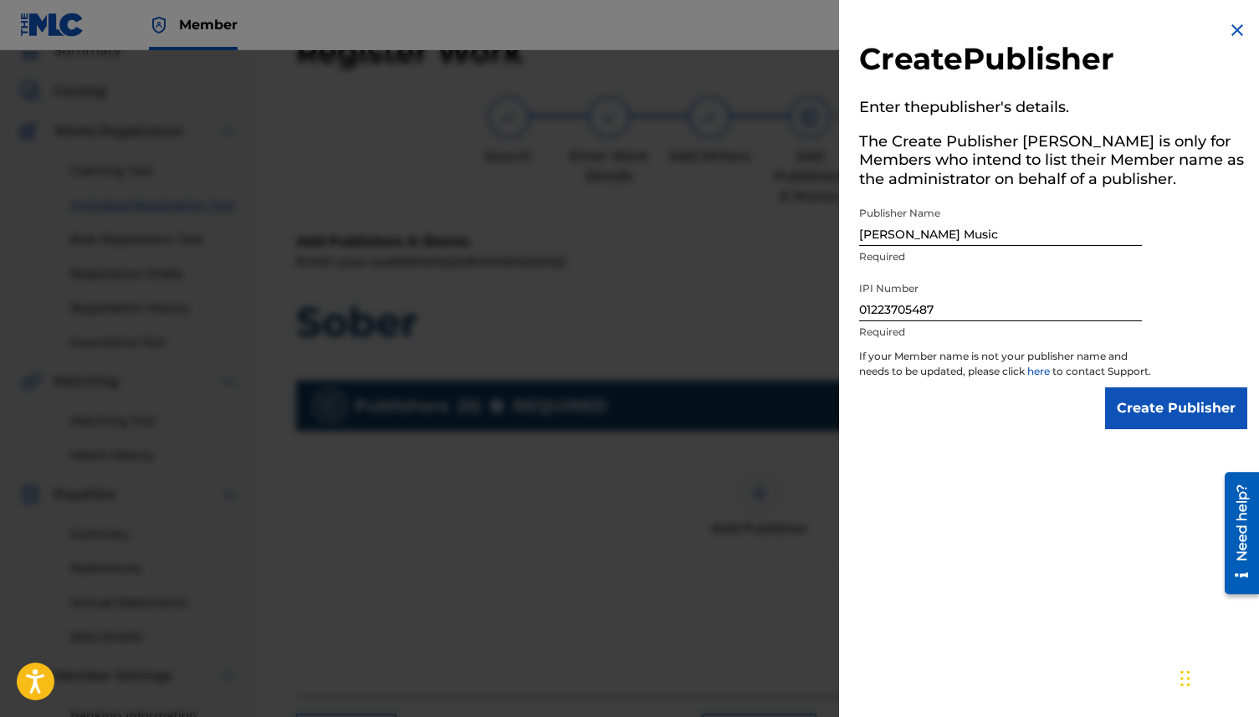
click at [1139, 420] on input "Create Publisher" at bounding box center [1176, 408] width 142 height 42
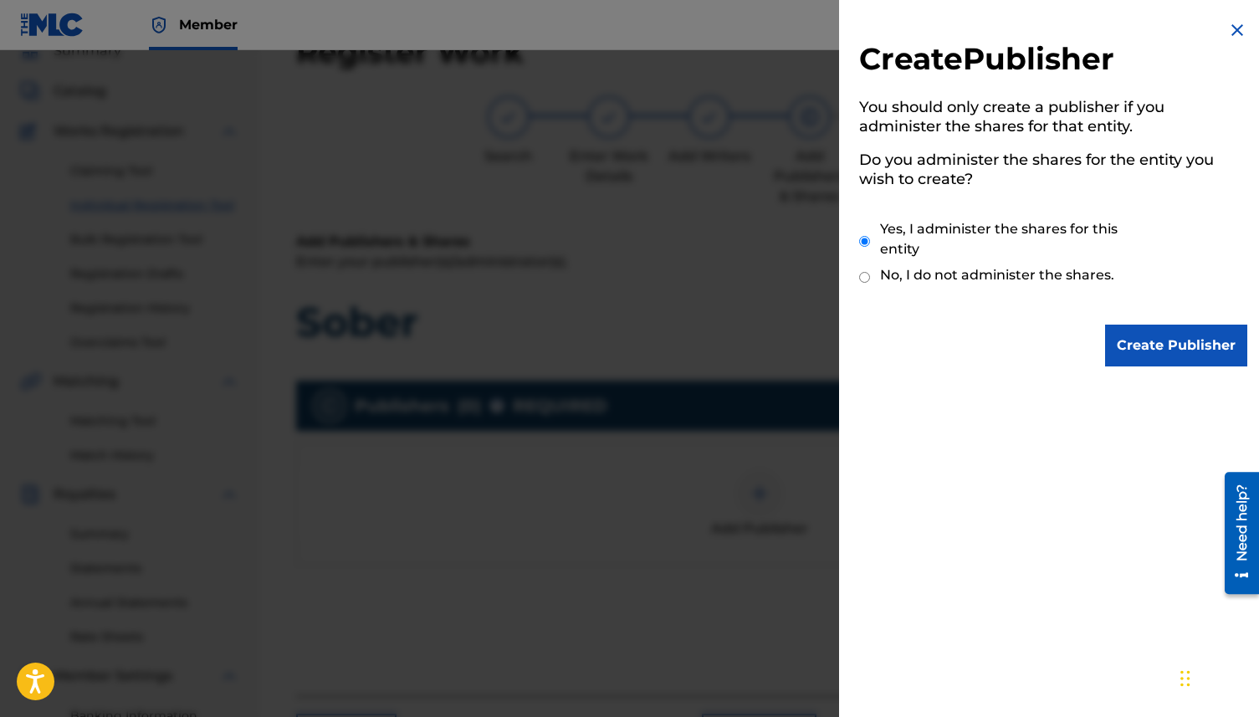
click at [1151, 353] on input "Create Publisher" at bounding box center [1176, 345] width 142 height 42
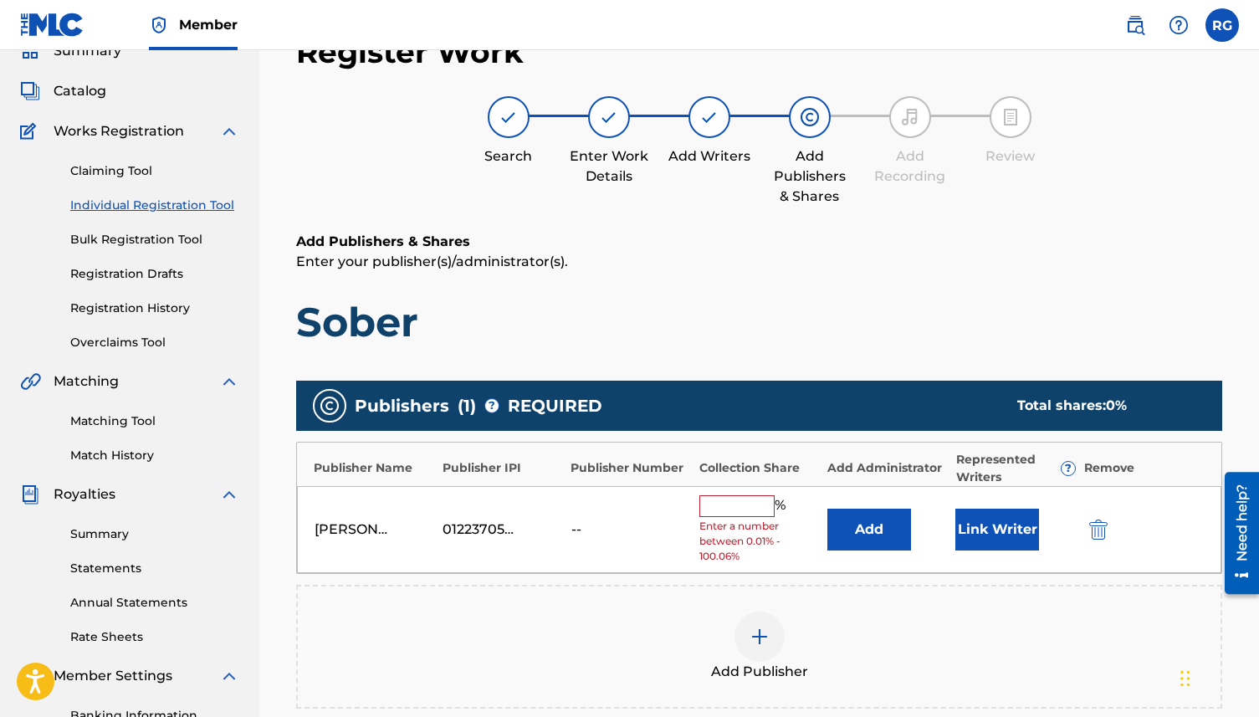
click at [742, 504] on input "text" at bounding box center [736, 506] width 75 height 22
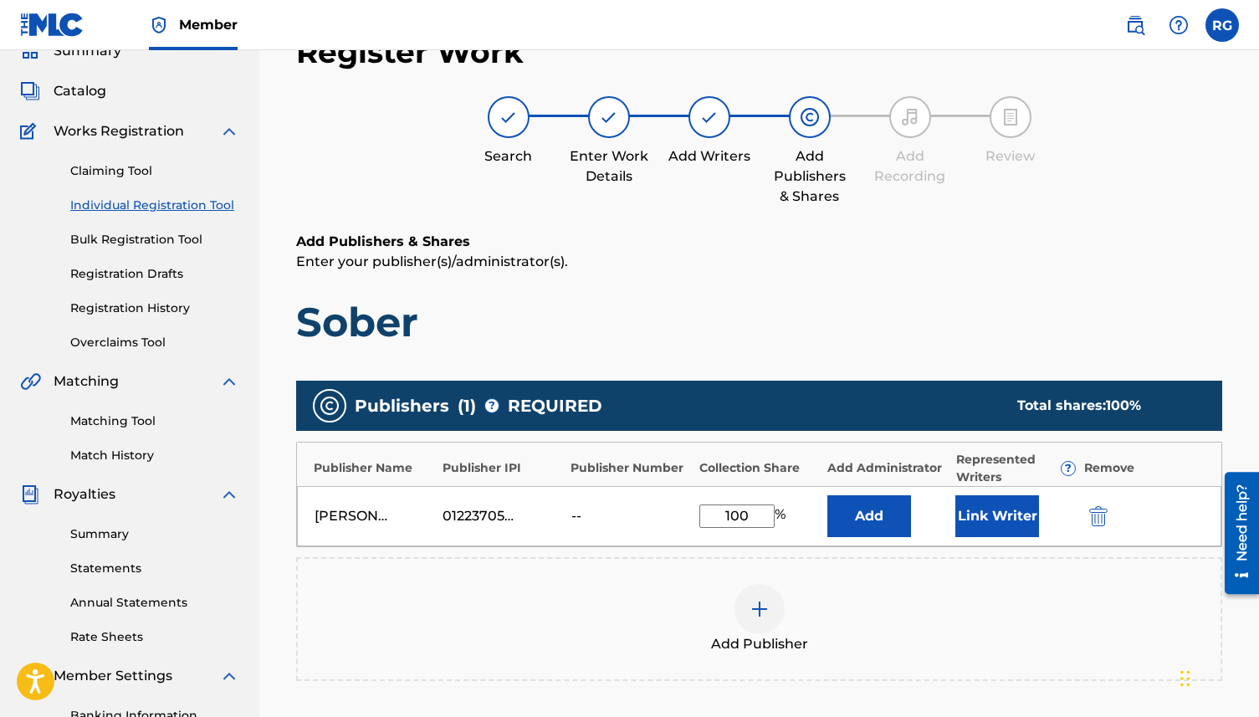
type input "100"
click at [985, 517] on button "Link Writer" at bounding box center [997, 516] width 84 height 42
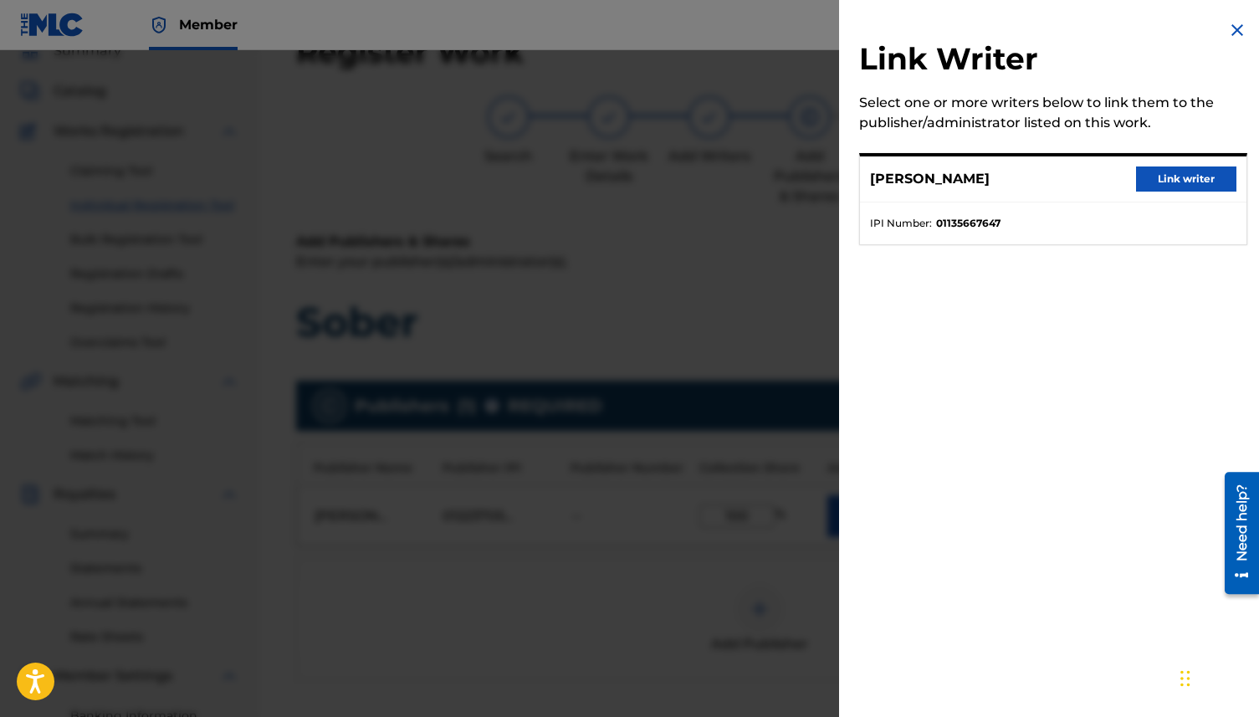
click at [1143, 180] on button "Link writer" at bounding box center [1186, 178] width 100 height 25
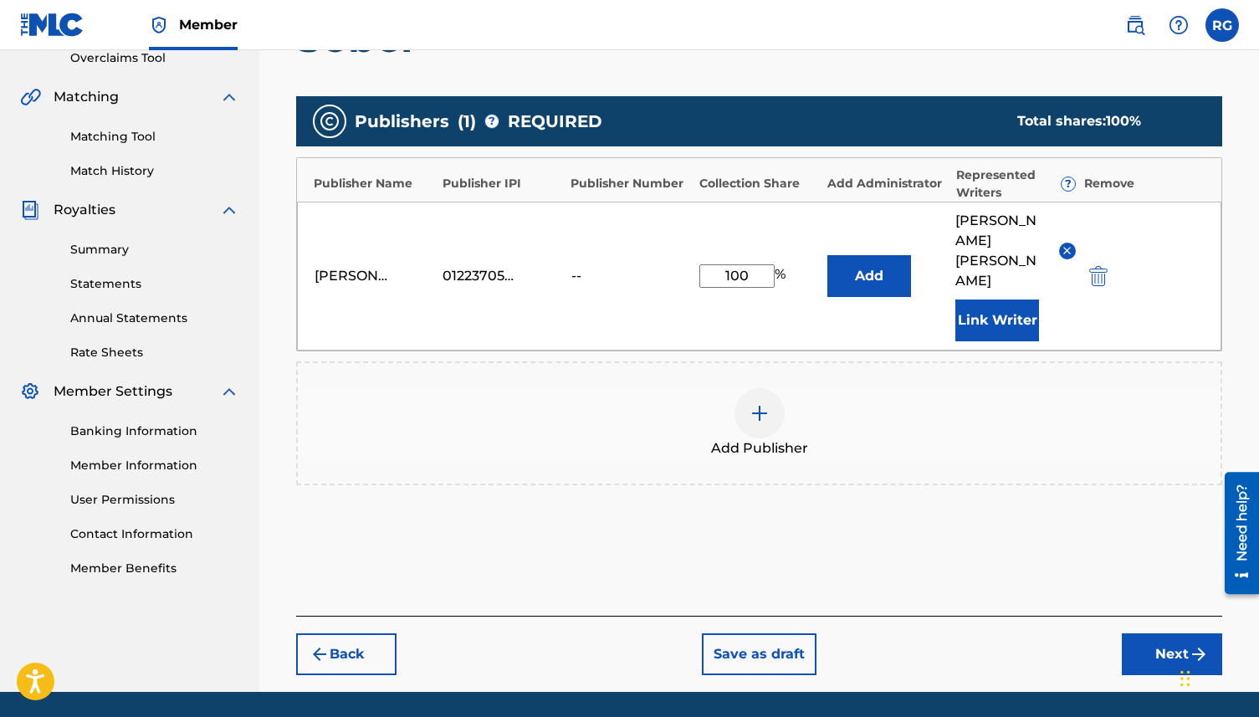
scroll to position [392, 0]
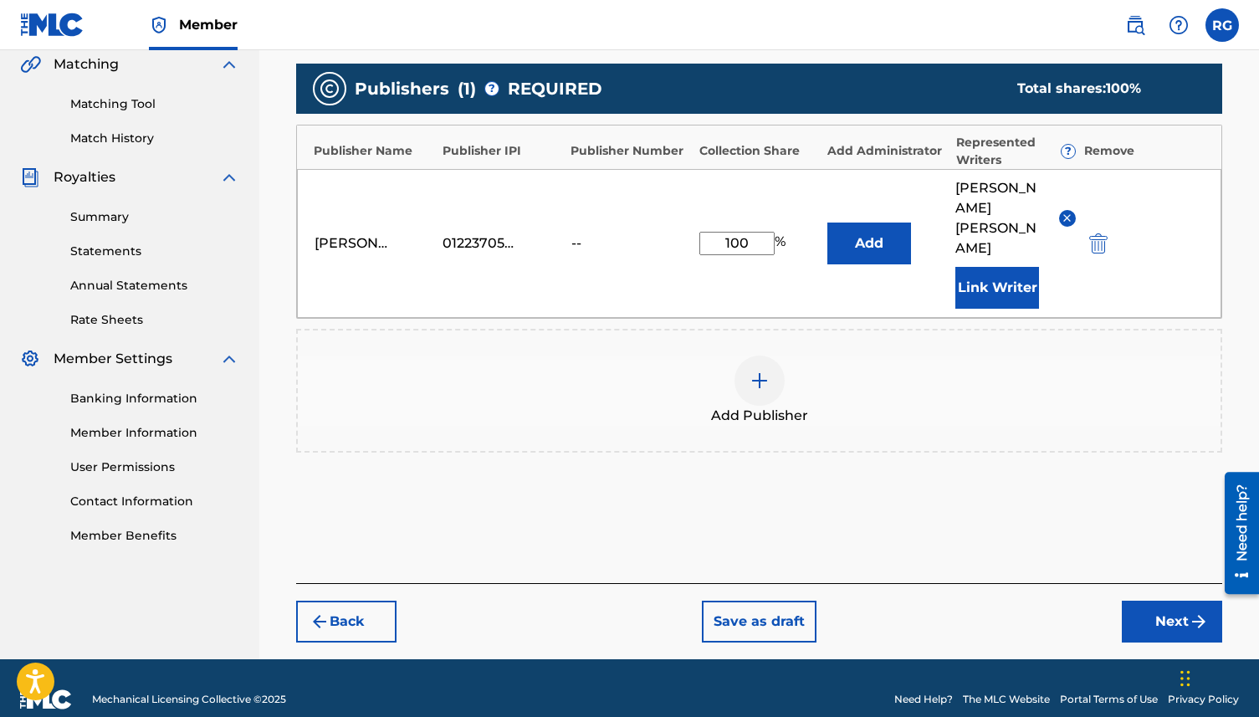
click at [1141, 606] on button "Next" at bounding box center [1171, 621] width 100 height 42
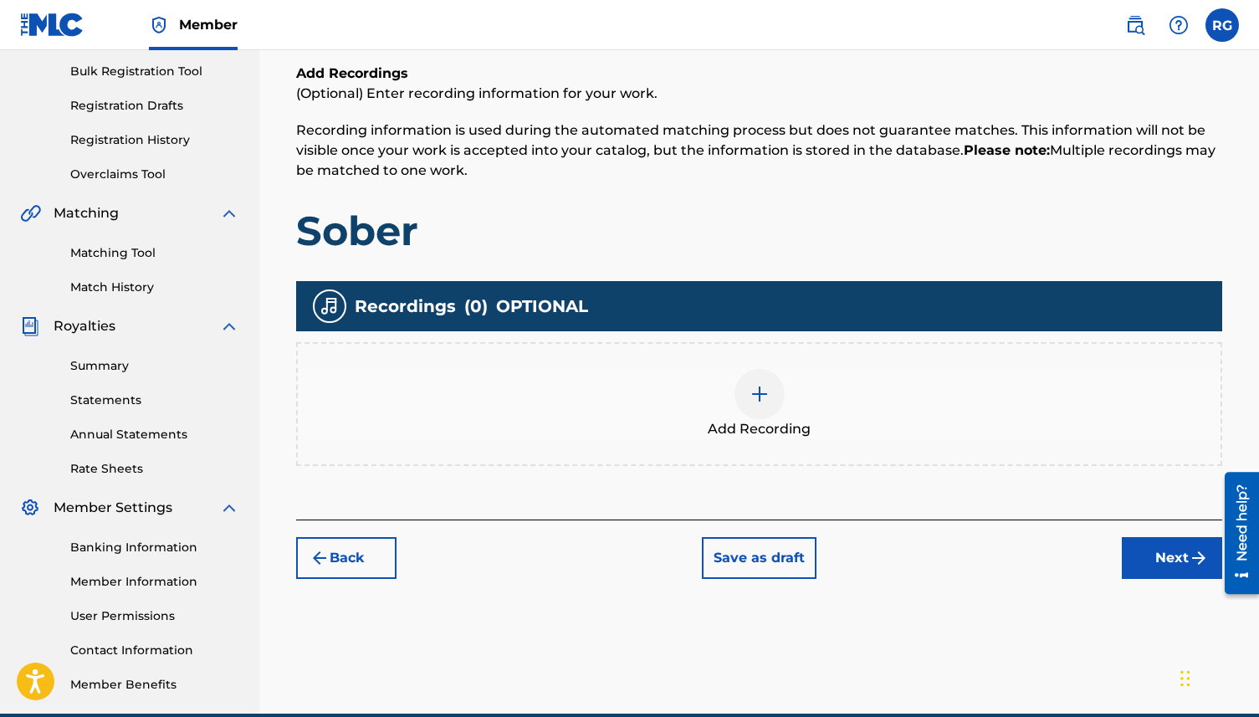
scroll to position [243, 0]
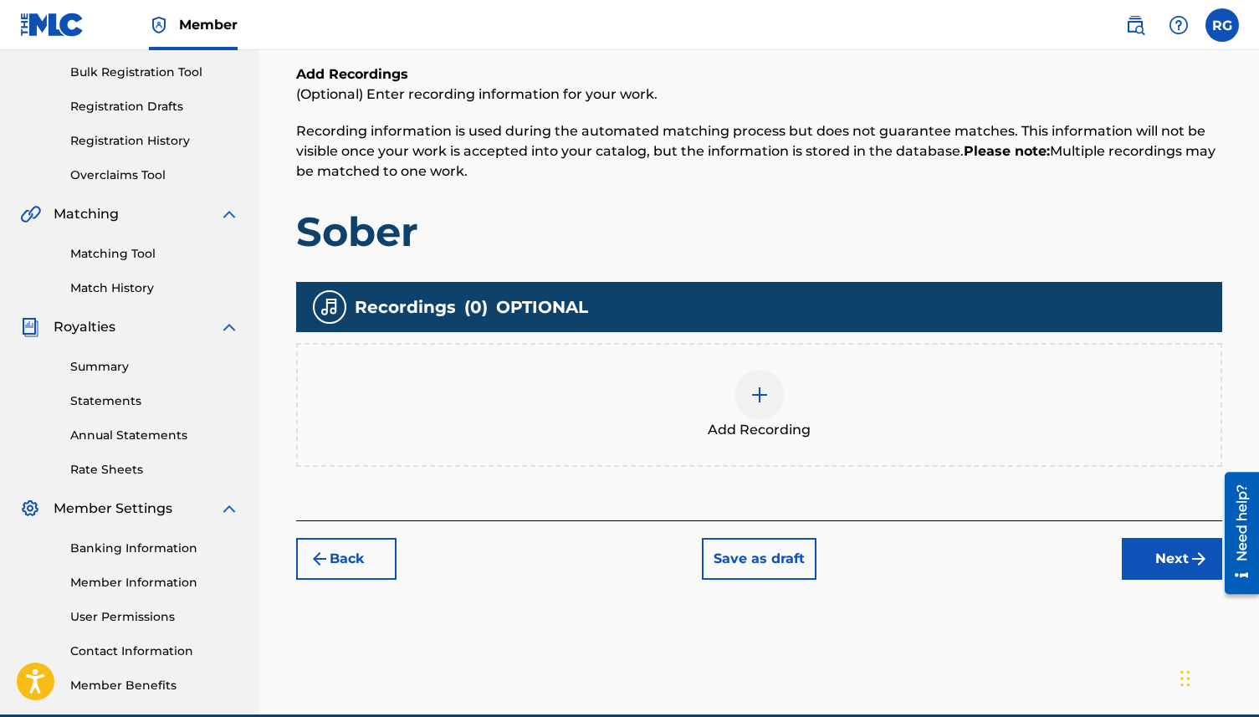
click at [758, 391] on img at bounding box center [759, 395] width 20 height 20
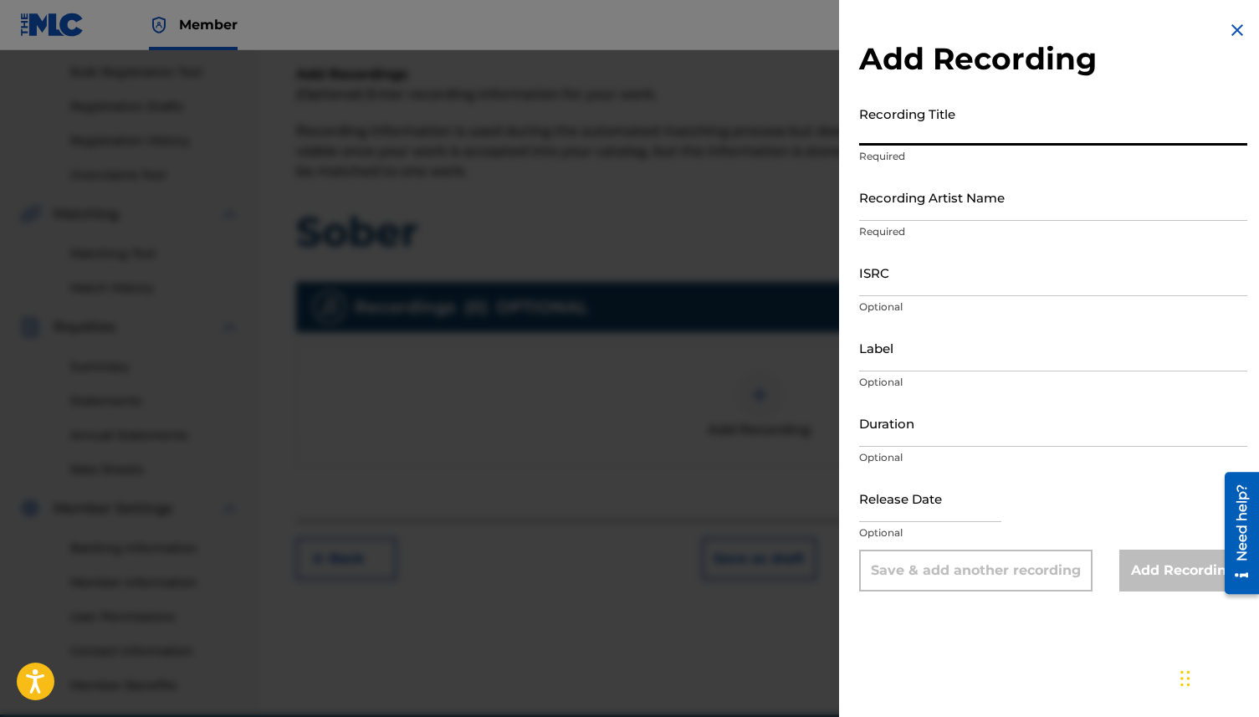
click at [898, 127] on input "Recording Title" at bounding box center [1053, 122] width 388 height 48
type input "Sober"
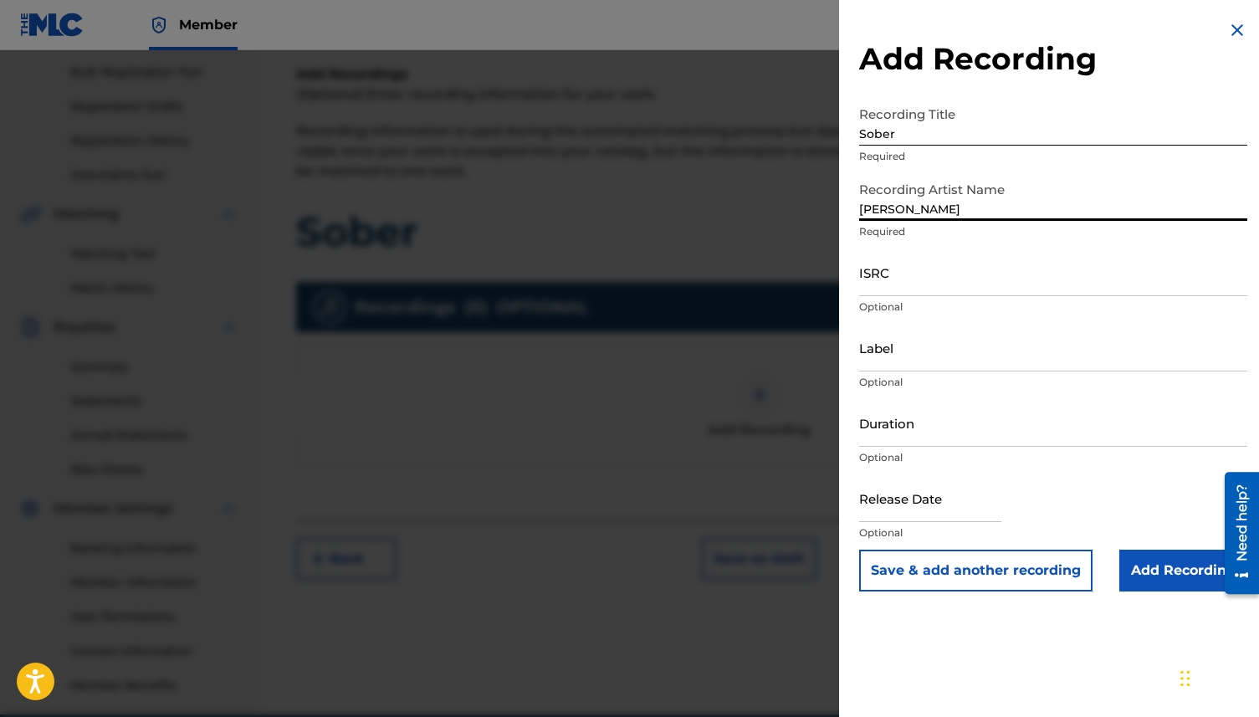
type input "[PERSON_NAME]"
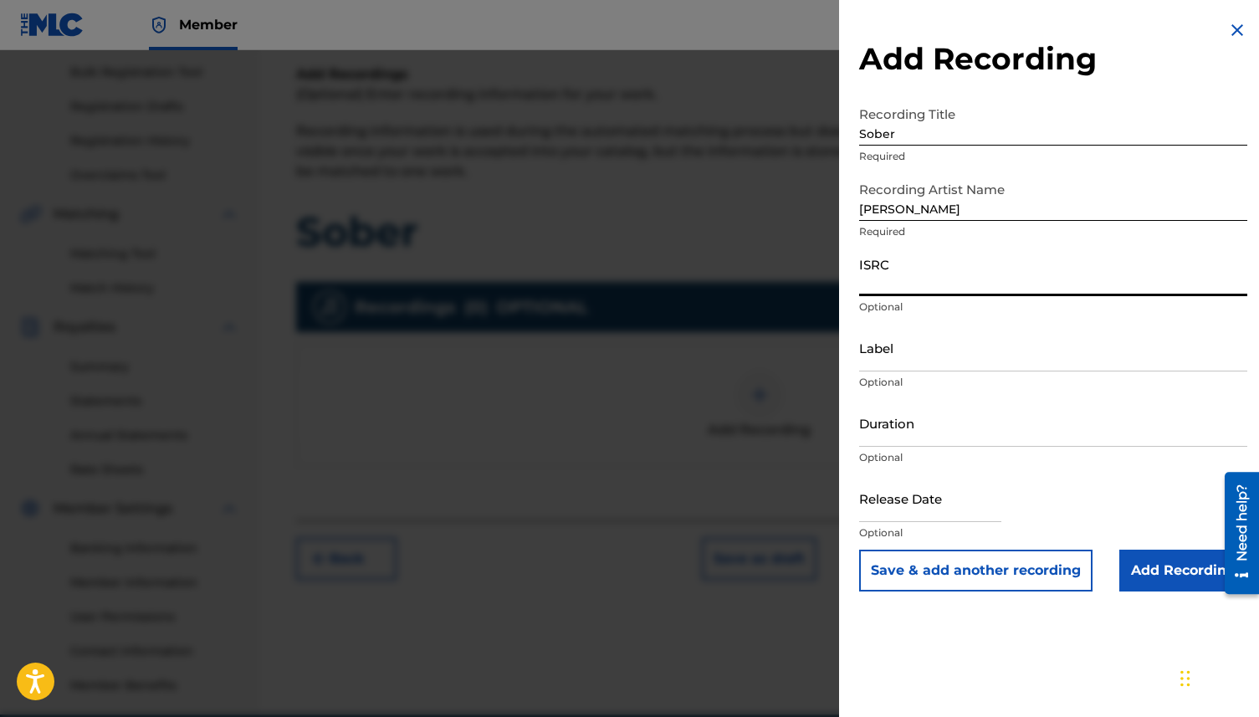
paste input "QZTV32565559"
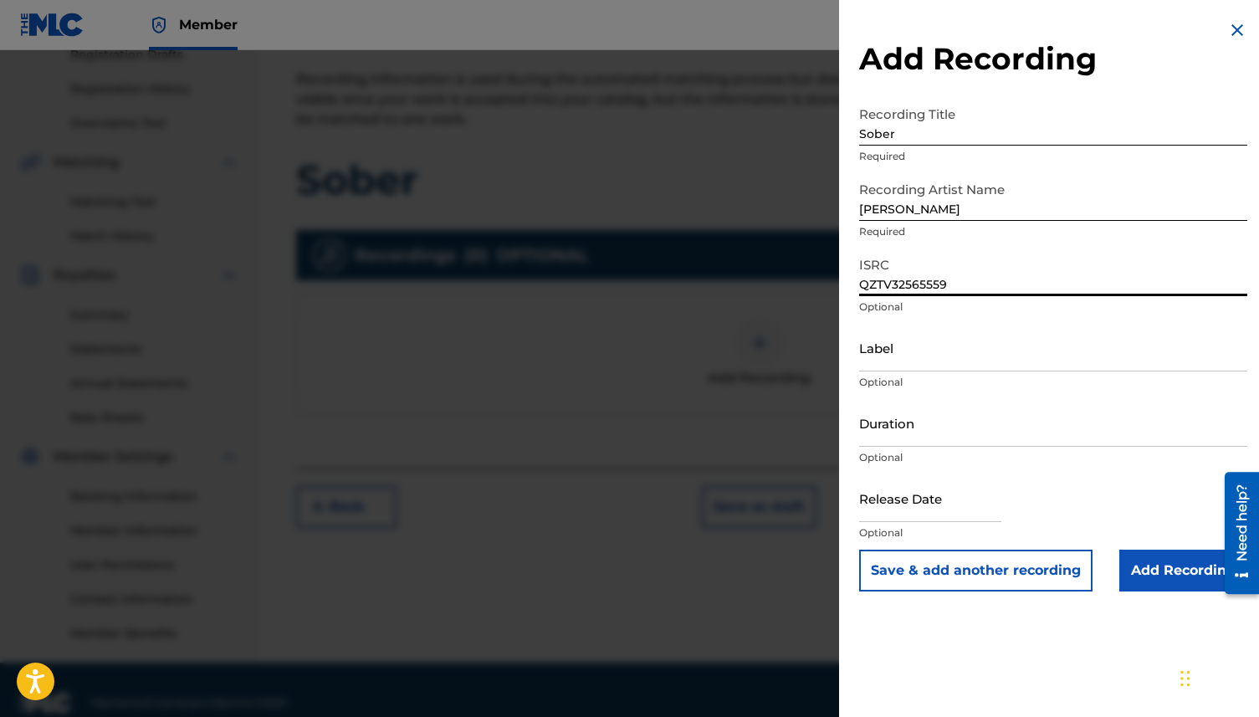
scroll to position [320, 0]
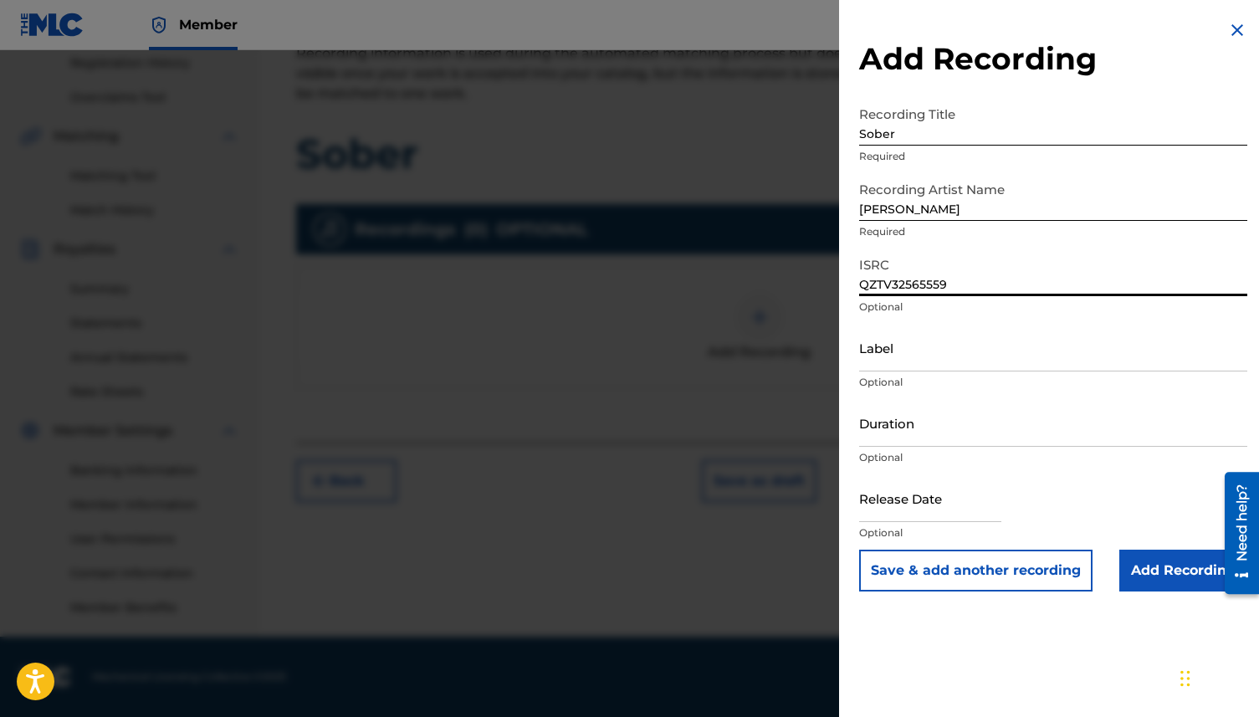
type input "QZTV32565559"
click at [886, 498] on input "text" at bounding box center [930, 498] width 142 height 48
select select "7"
select select "2025"
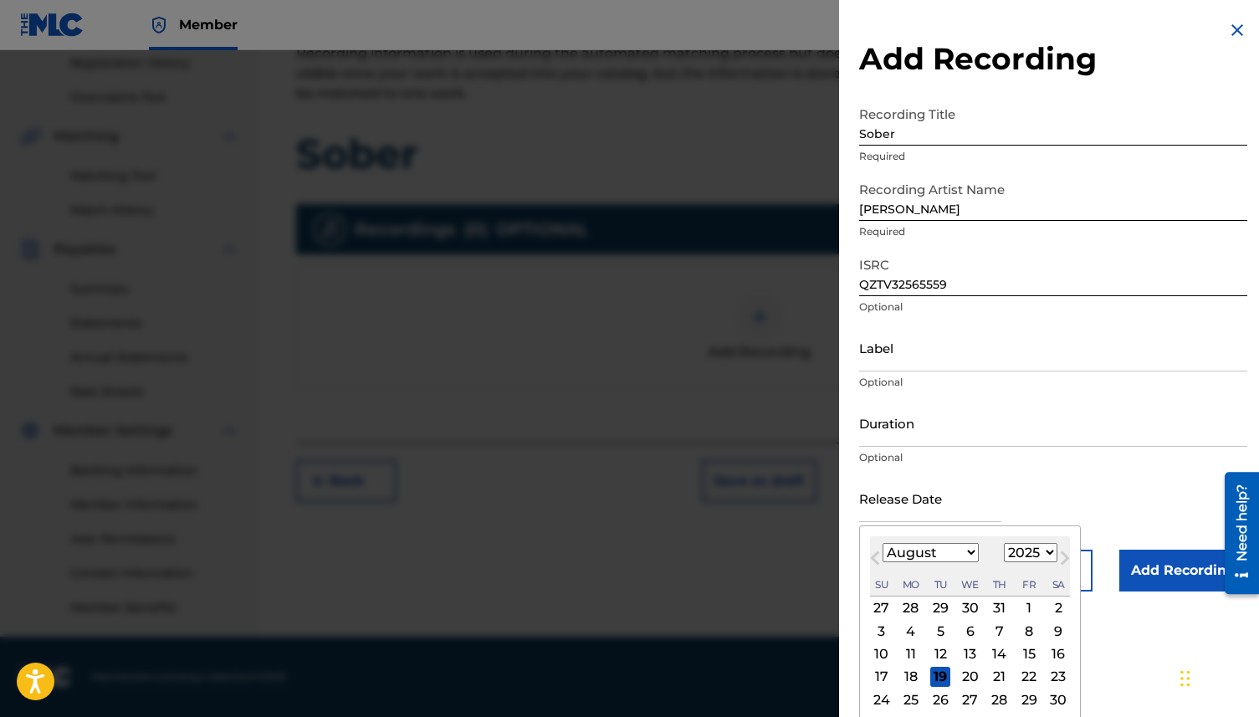
click at [876, 555] on span "Previous Month" at bounding box center [876, 560] width 0 height 25
select select "4"
click at [1025, 697] on div "30" at bounding box center [1029, 699] width 20 height 20
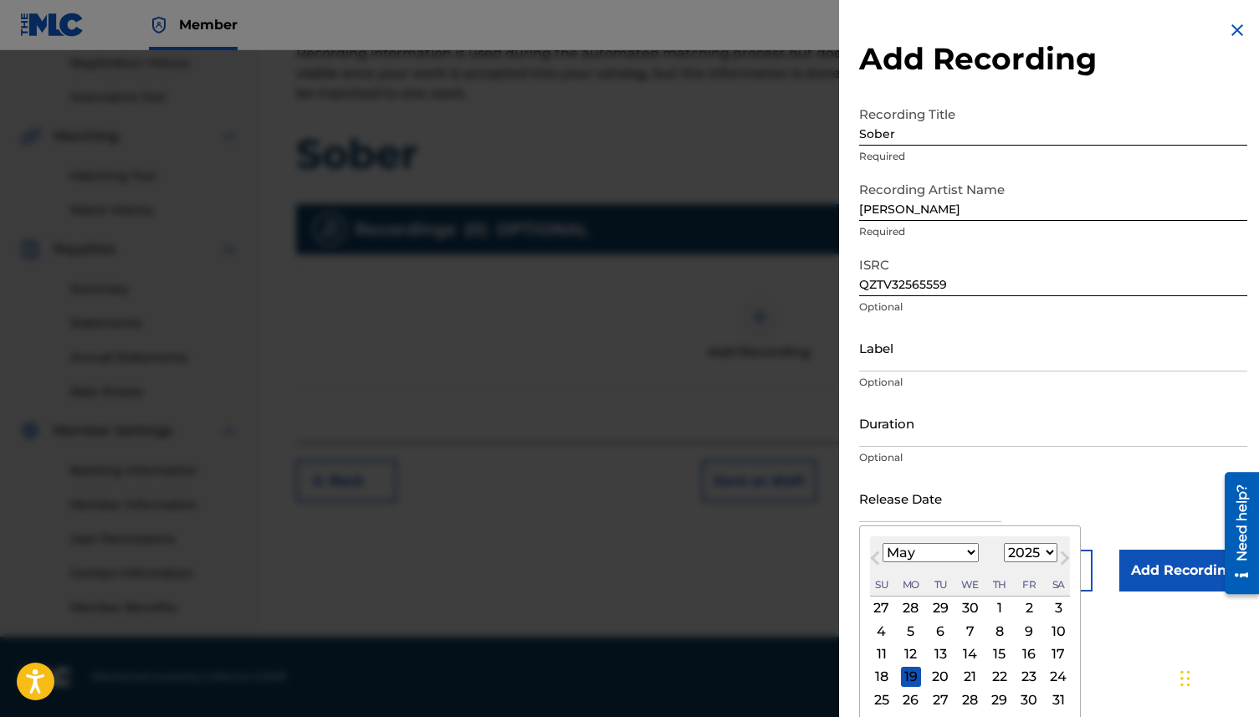
type input "[DATE]"
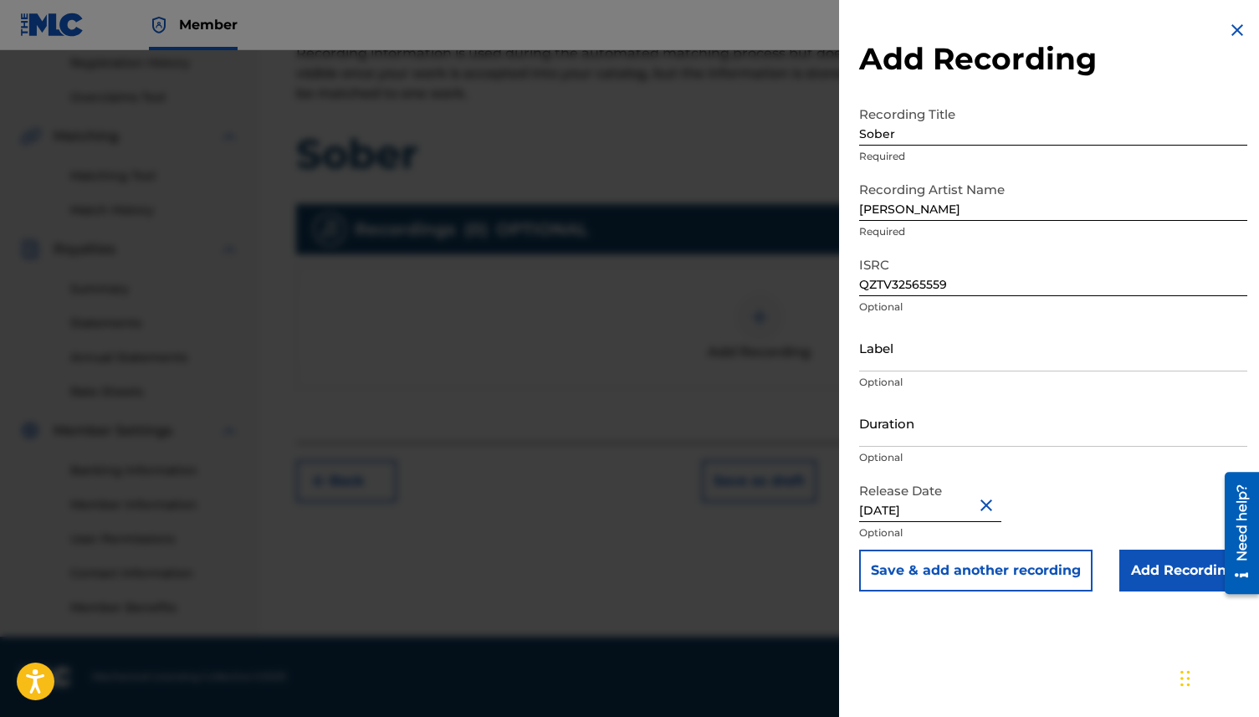
click at [1162, 563] on input "Add Recording" at bounding box center [1183, 570] width 128 height 42
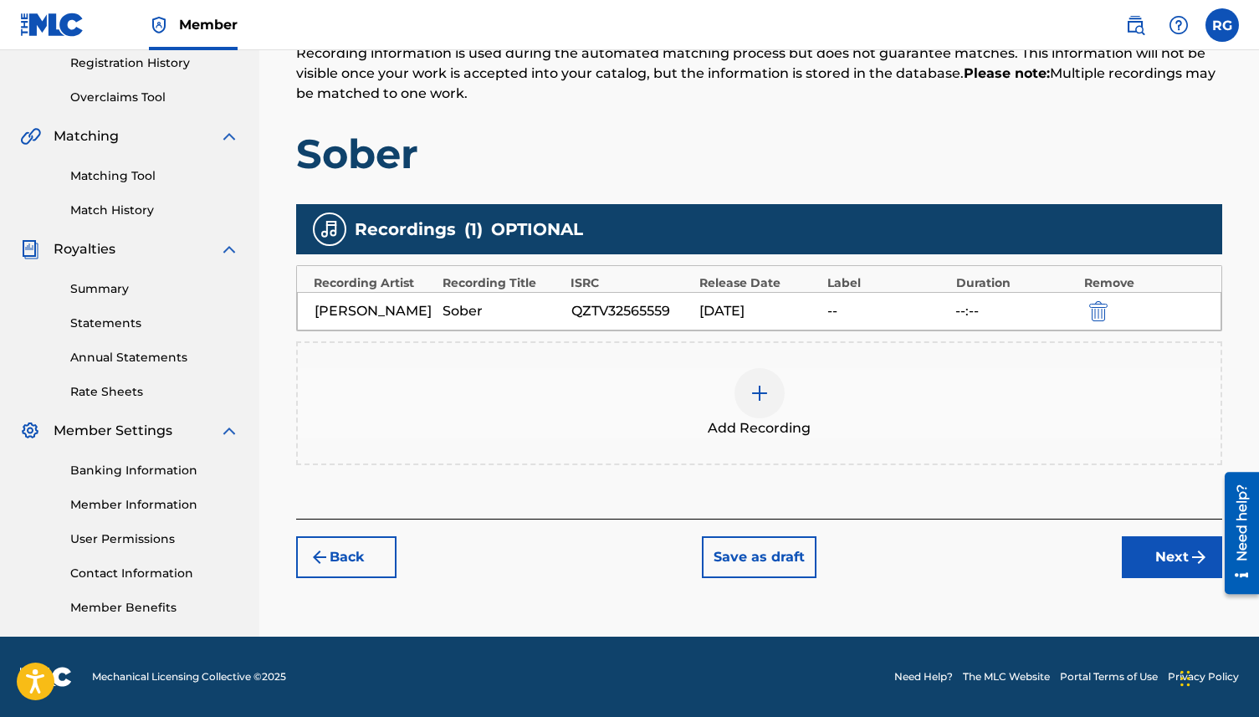
click at [1177, 556] on button "Next" at bounding box center [1171, 557] width 100 height 42
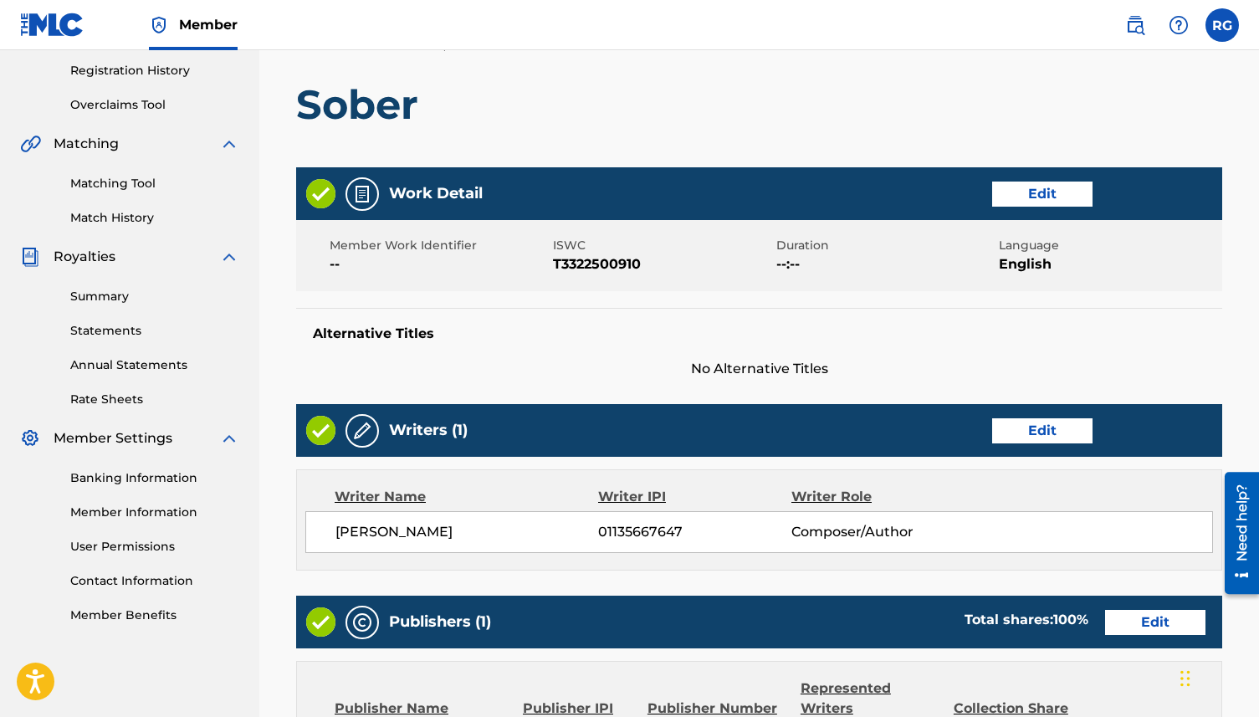
scroll to position [314, 0]
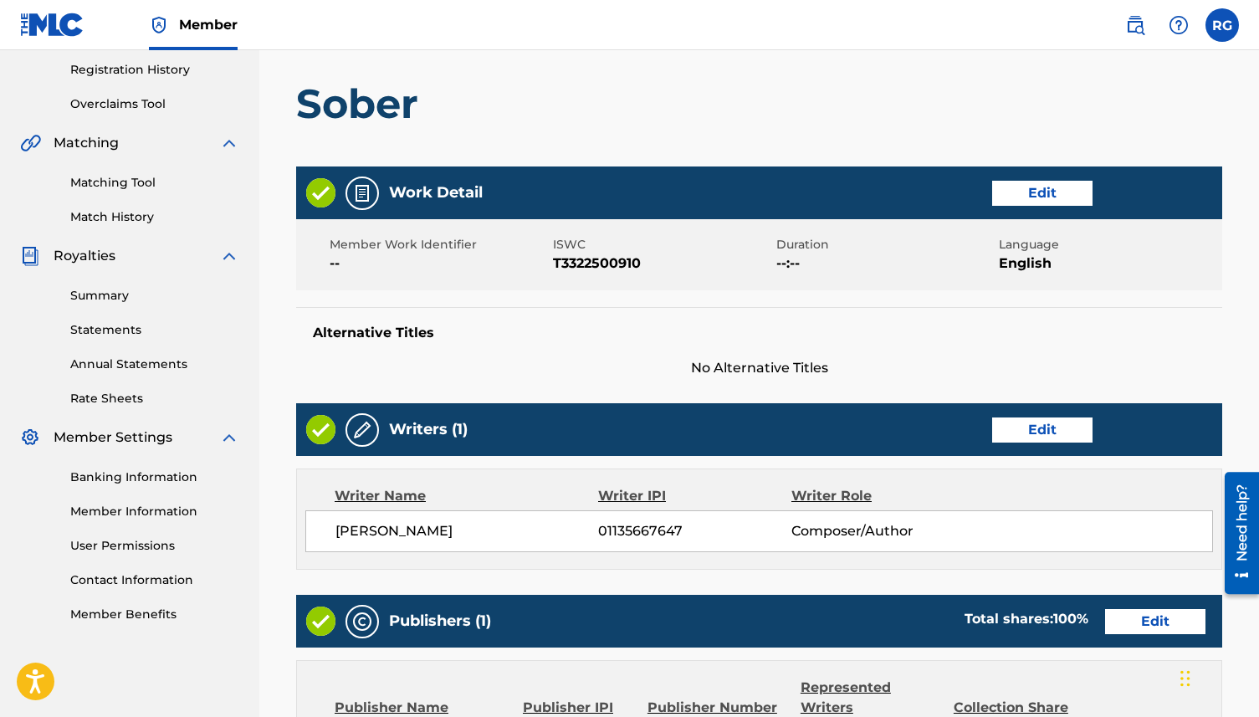
click at [1051, 182] on button "Edit" at bounding box center [1042, 193] width 100 height 25
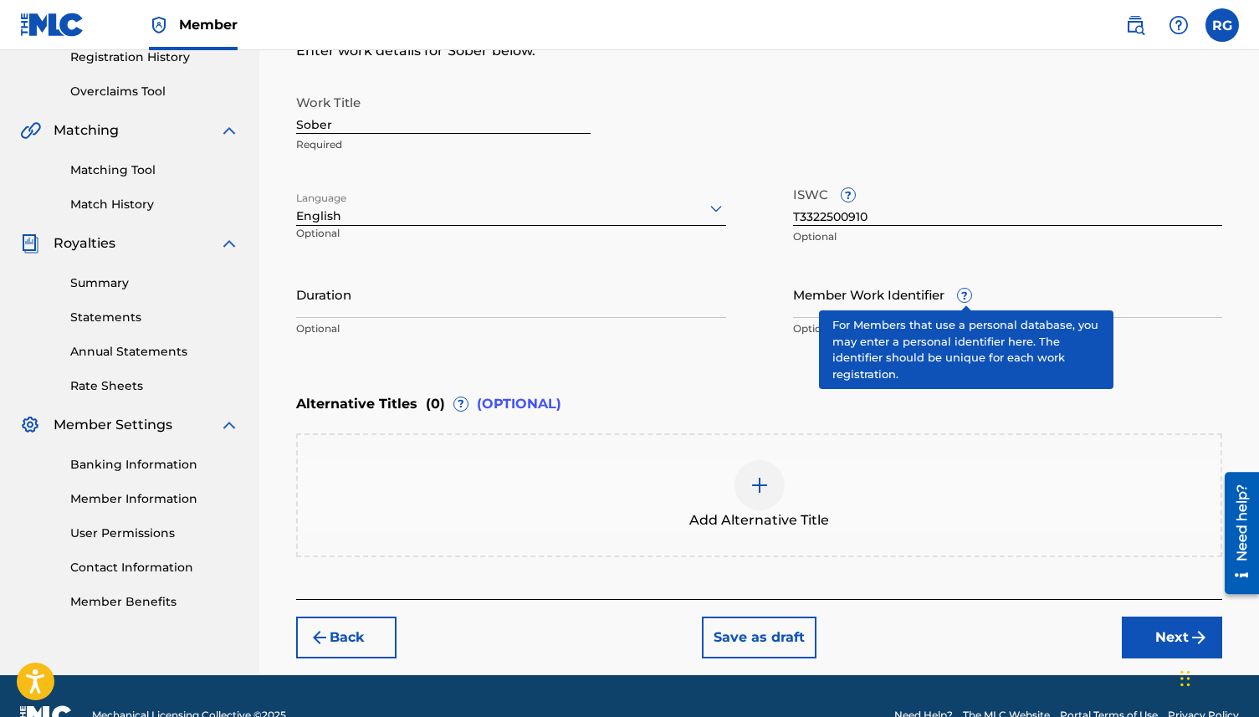
scroll to position [364, 0]
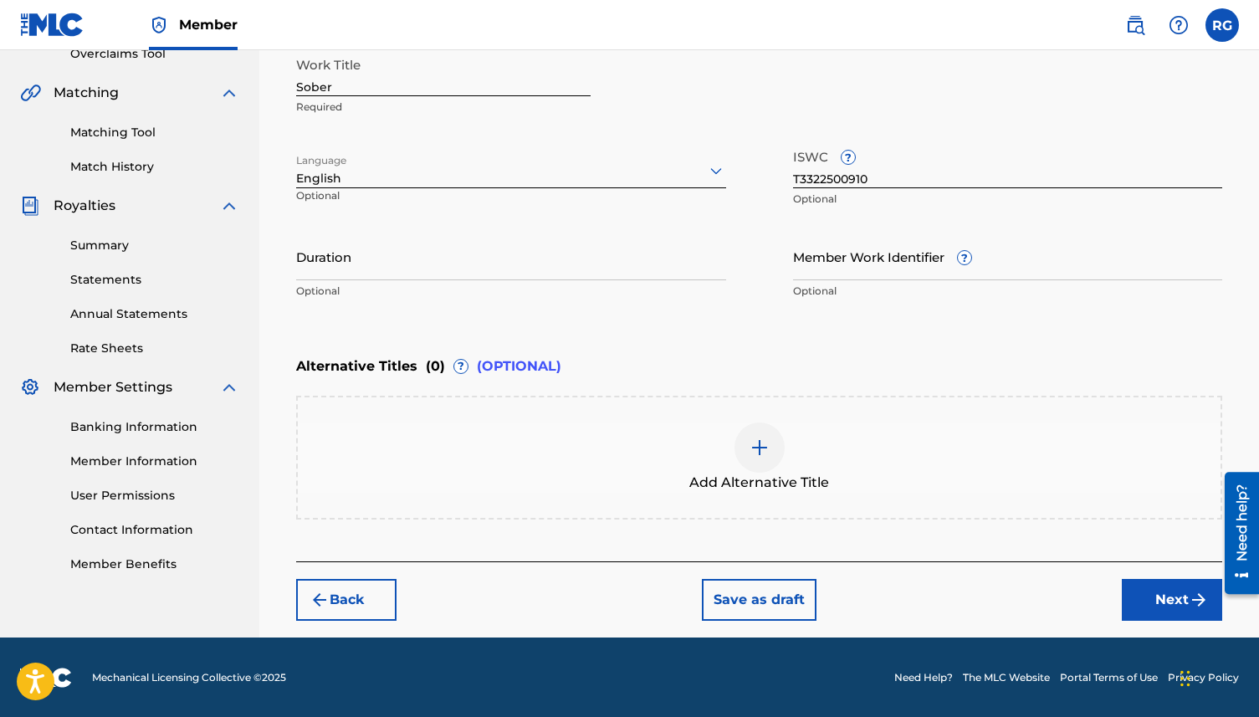
click at [1148, 602] on button "Next" at bounding box center [1171, 600] width 100 height 42
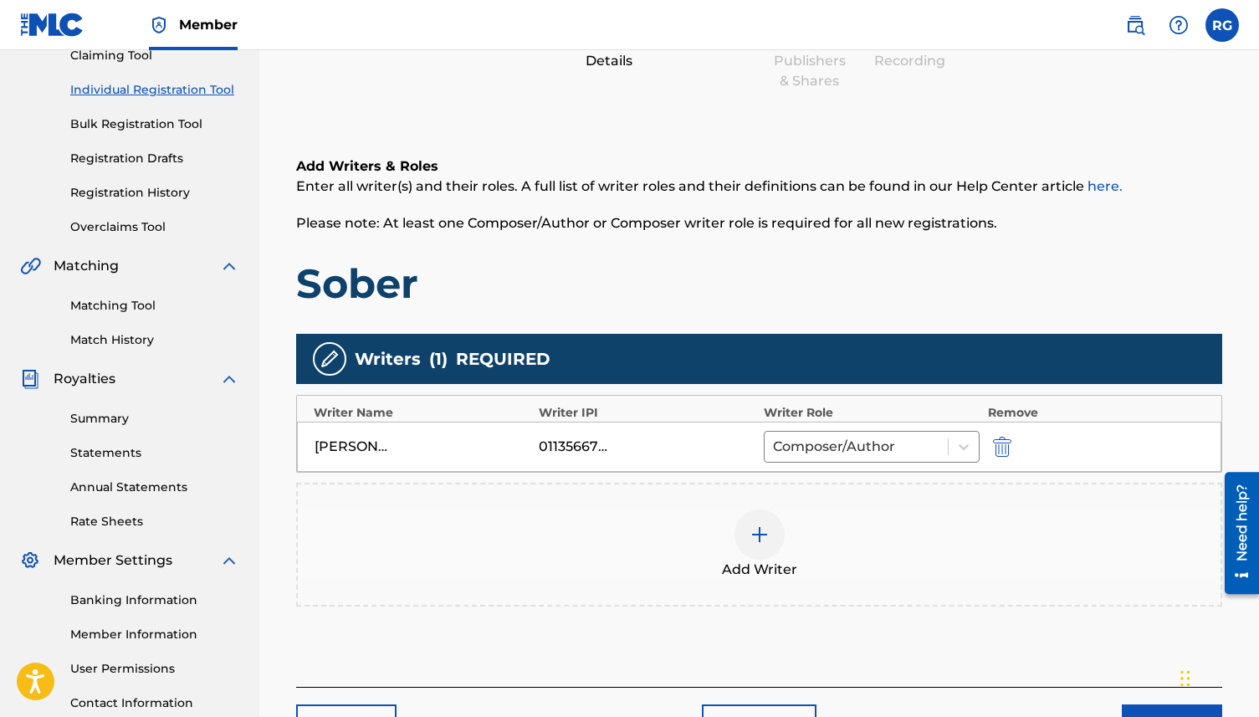
scroll to position [320, 0]
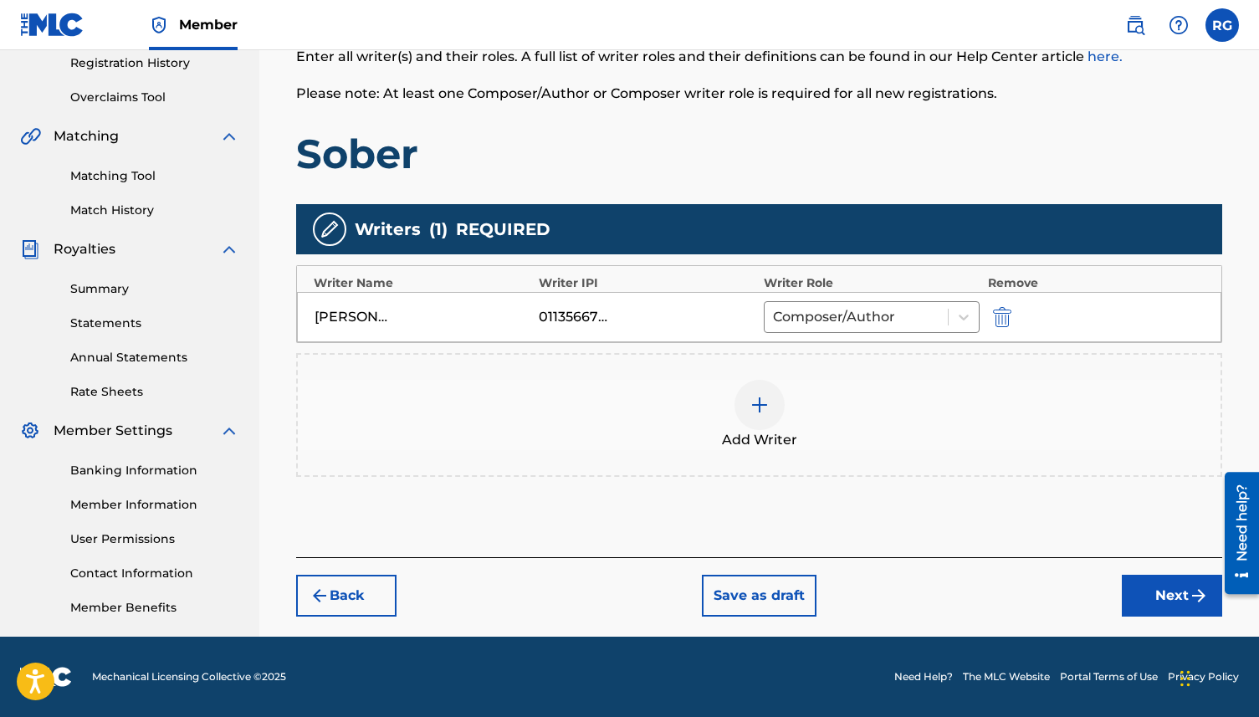
click at [1166, 588] on button "Next" at bounding box center [1171, 595] width 100 height 42
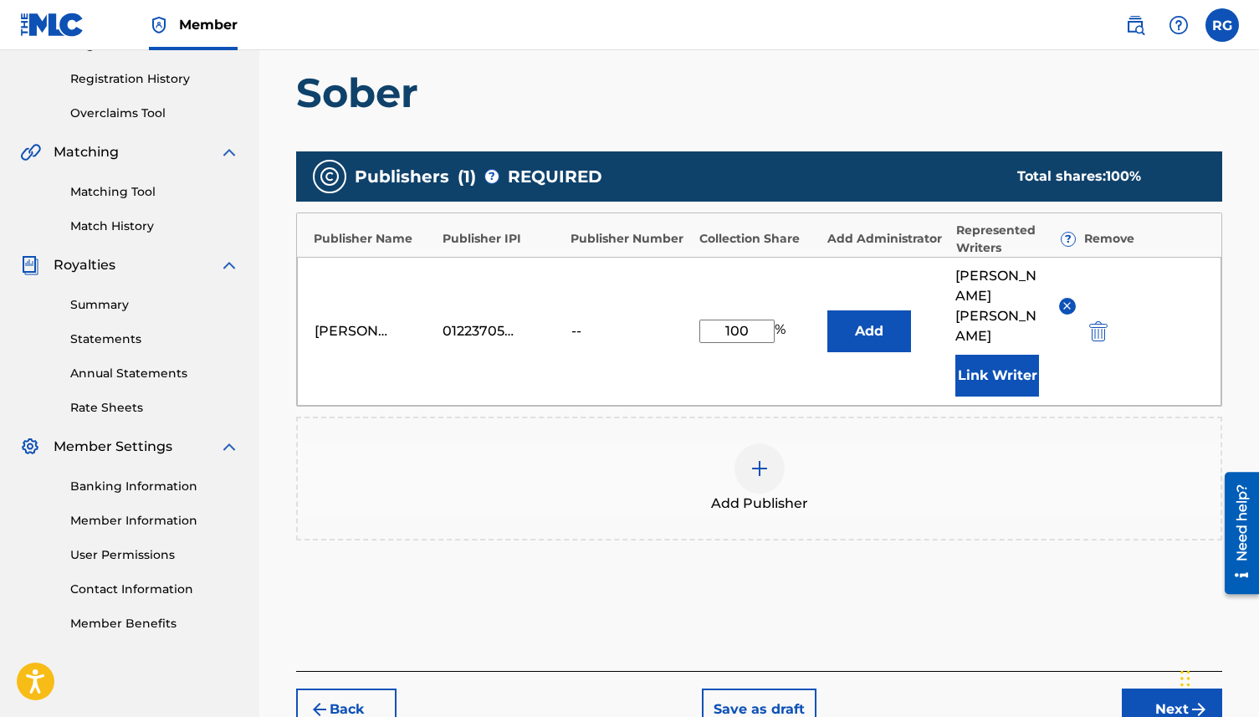
click at [1161, 692] on button "Next" at bounding box center [1171, 709] width 100 height 42
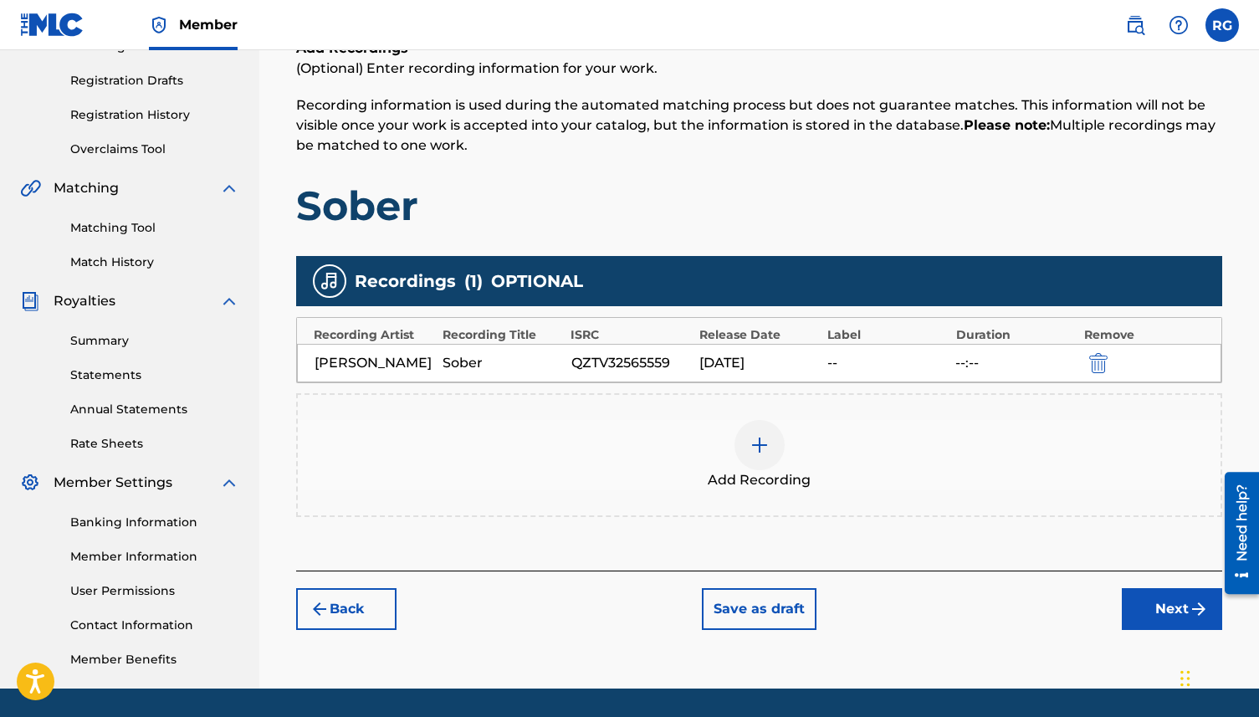
click at [1157, 604] on button "Next" at bounding box center [1171, 609] width 100 height 42
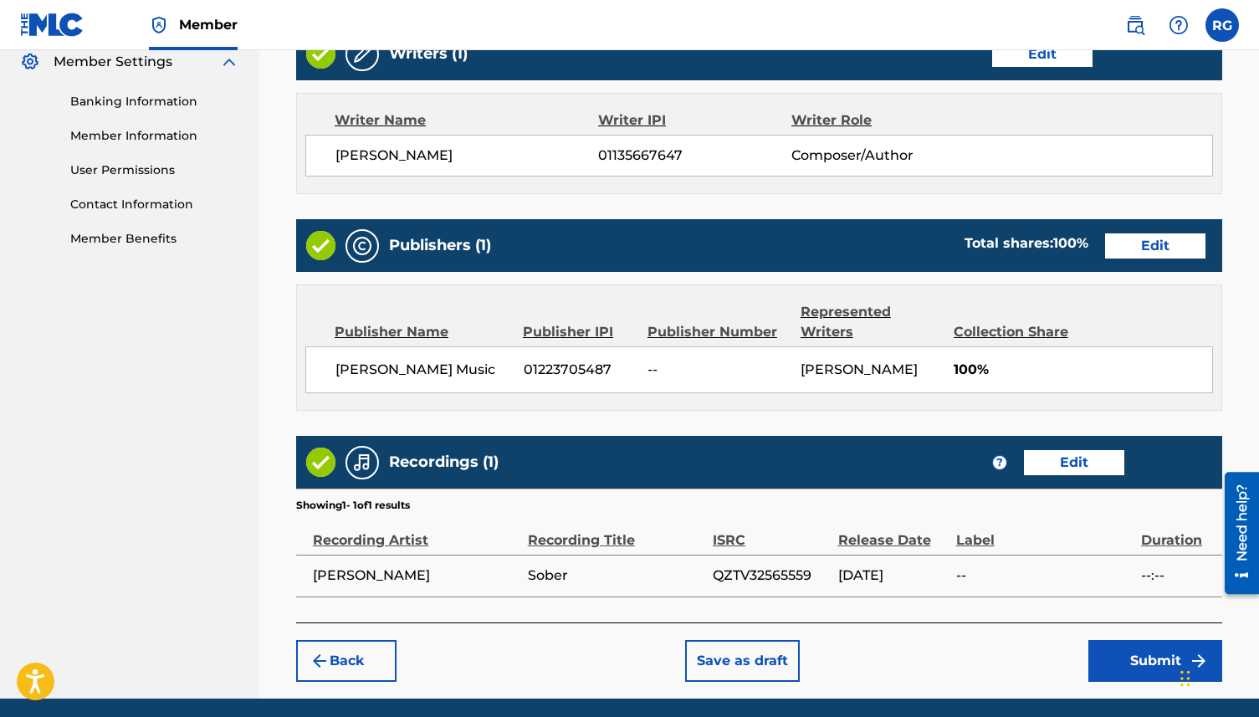
scroll to position [769, 0]
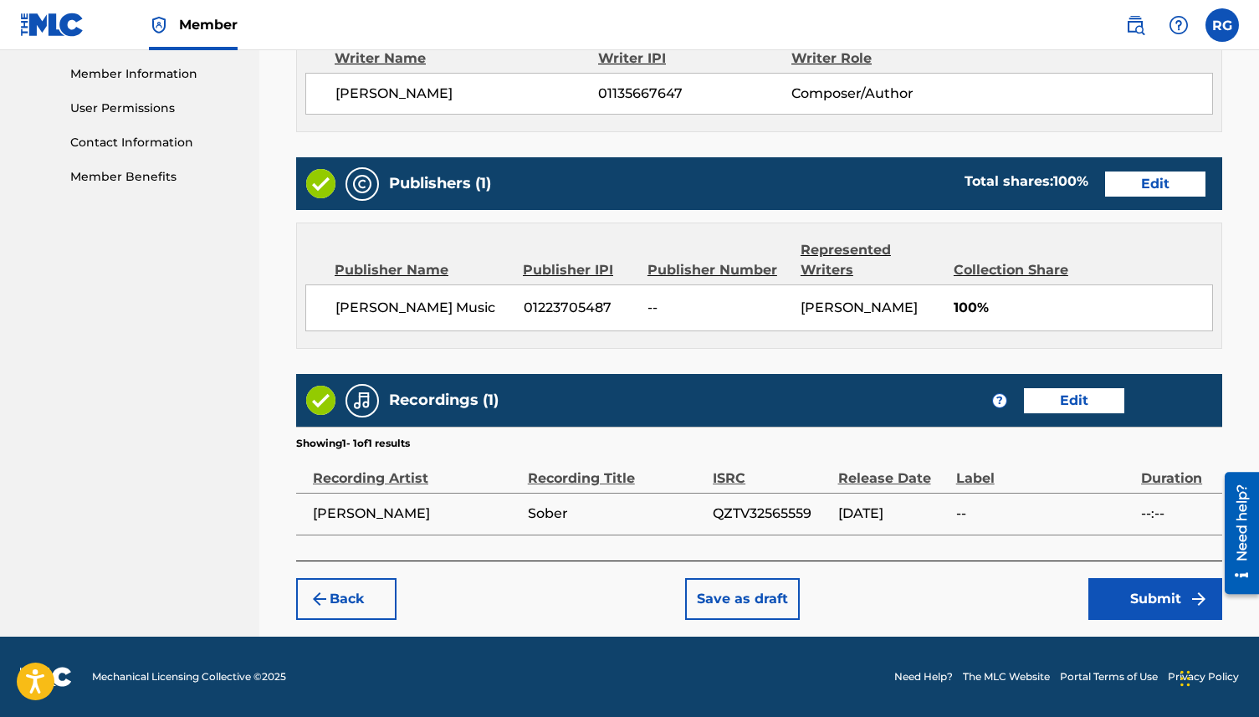
click at [1118, 605] on button "Submit" at bounding box center [1155, 599] width 134 height 42
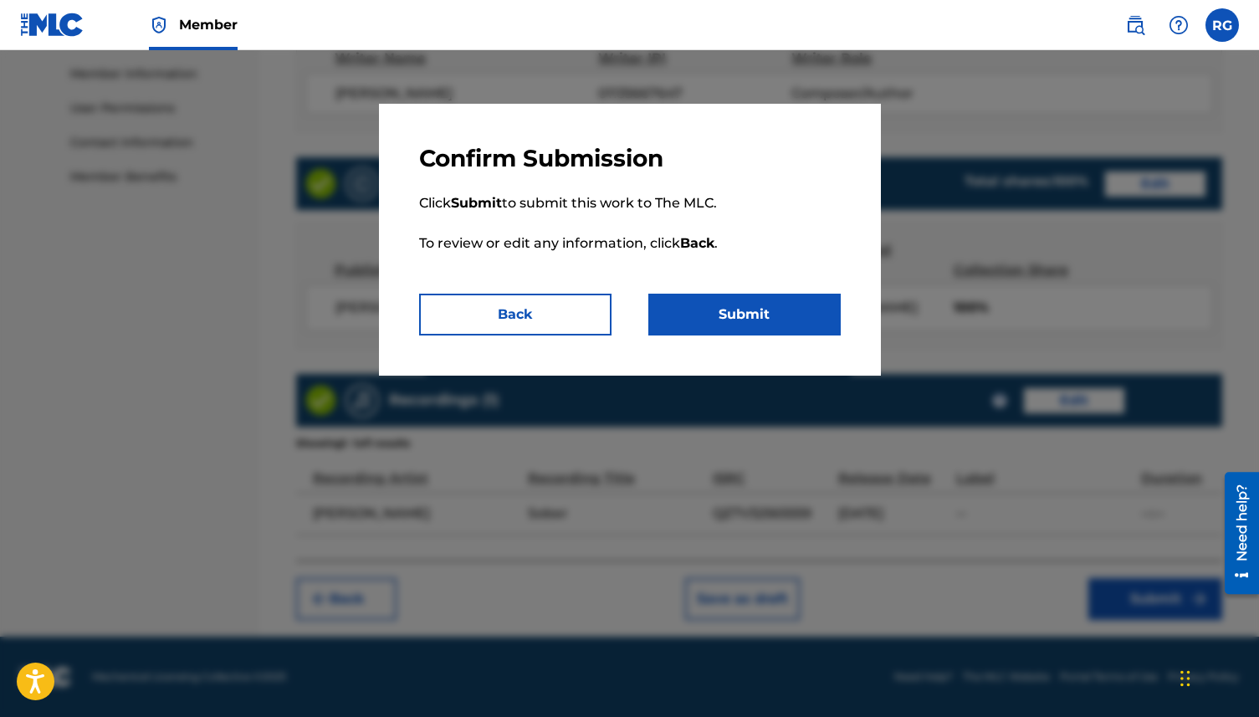
click at [765, 321] on button "Submit" at bounding box center [744, 315] width 192 height 42
